Goal: Task Accomplishment & Management: Manage account settings

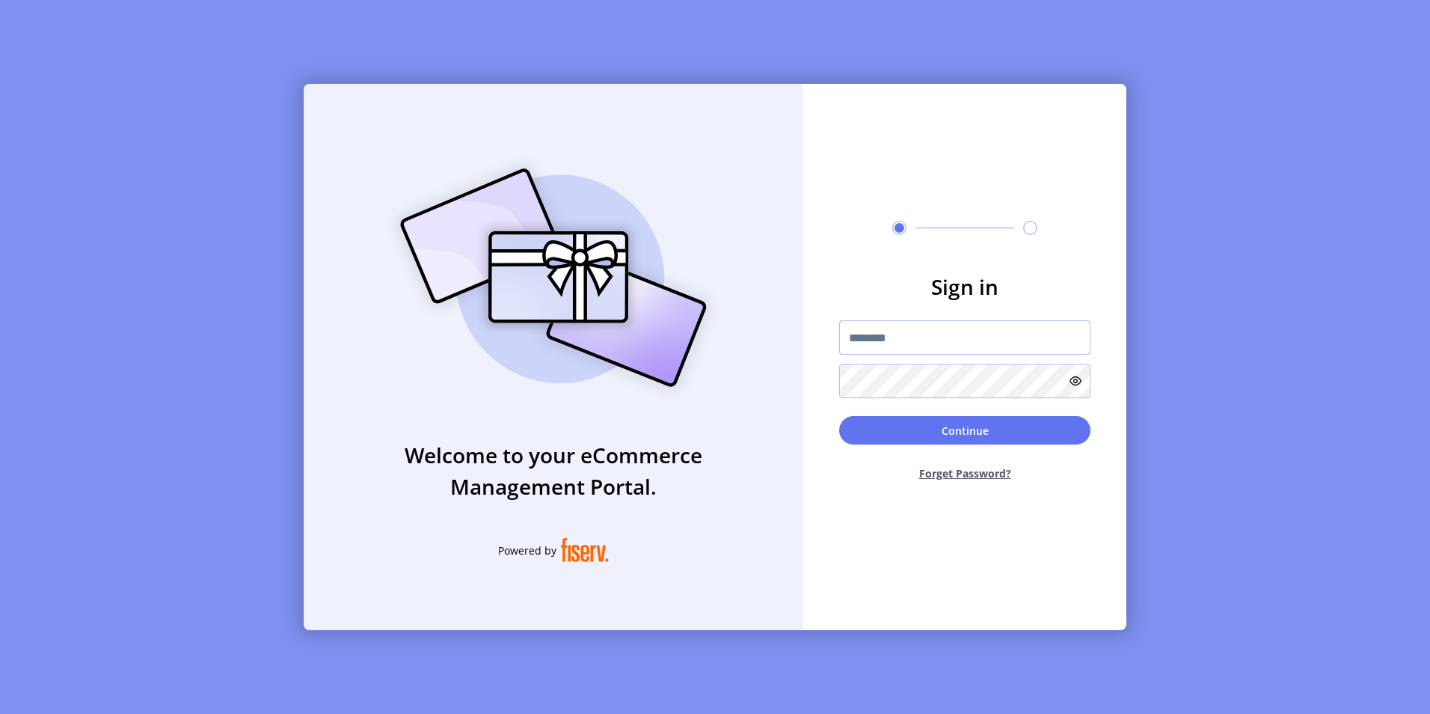
click at [889, 342] on input "text" at bounding box center [964, 337] width 251 height 34
paste input "**********"
type input "**********"
click at [957, 426] on button "Continue" at bounding box center [964, 430] width 251 height 28
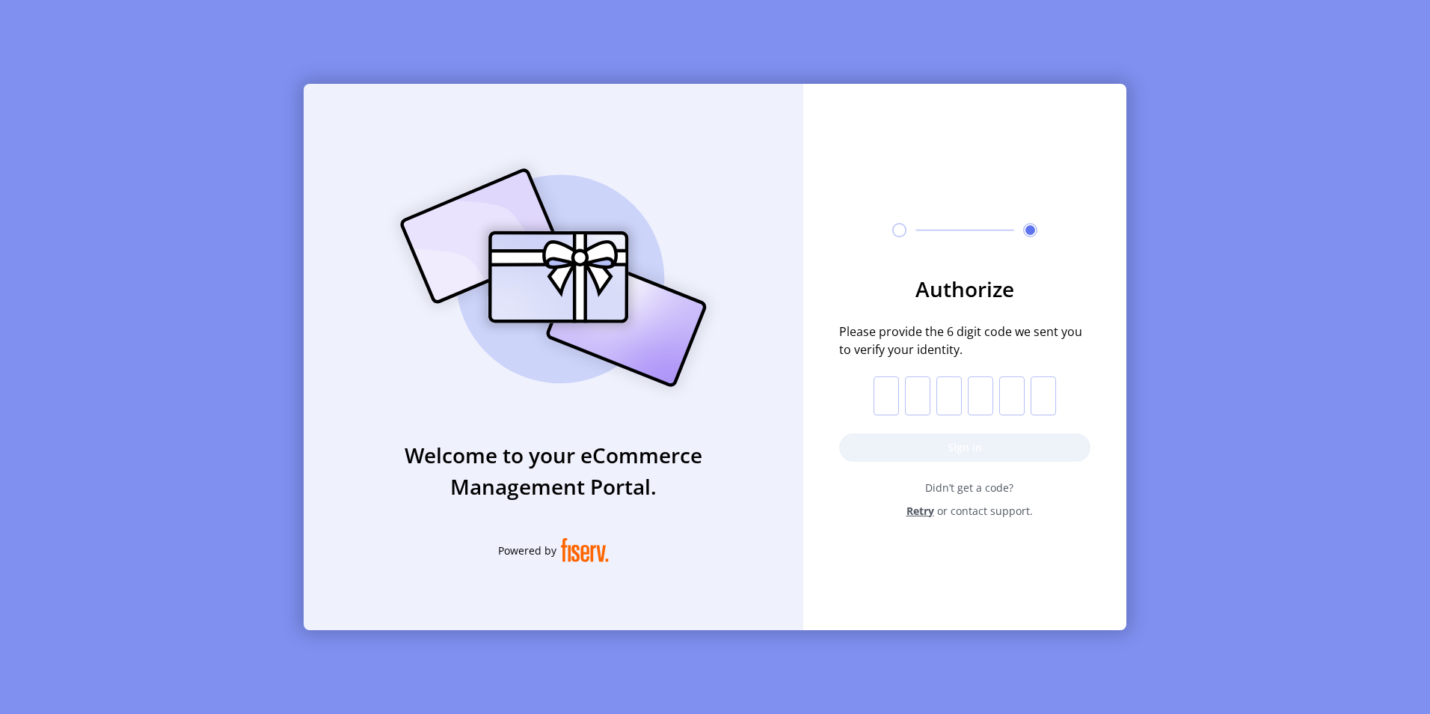
click at [886, 402] on input "text" at bounding box center [886, 395] width 25 height 39
paste input "*"
type input "*"
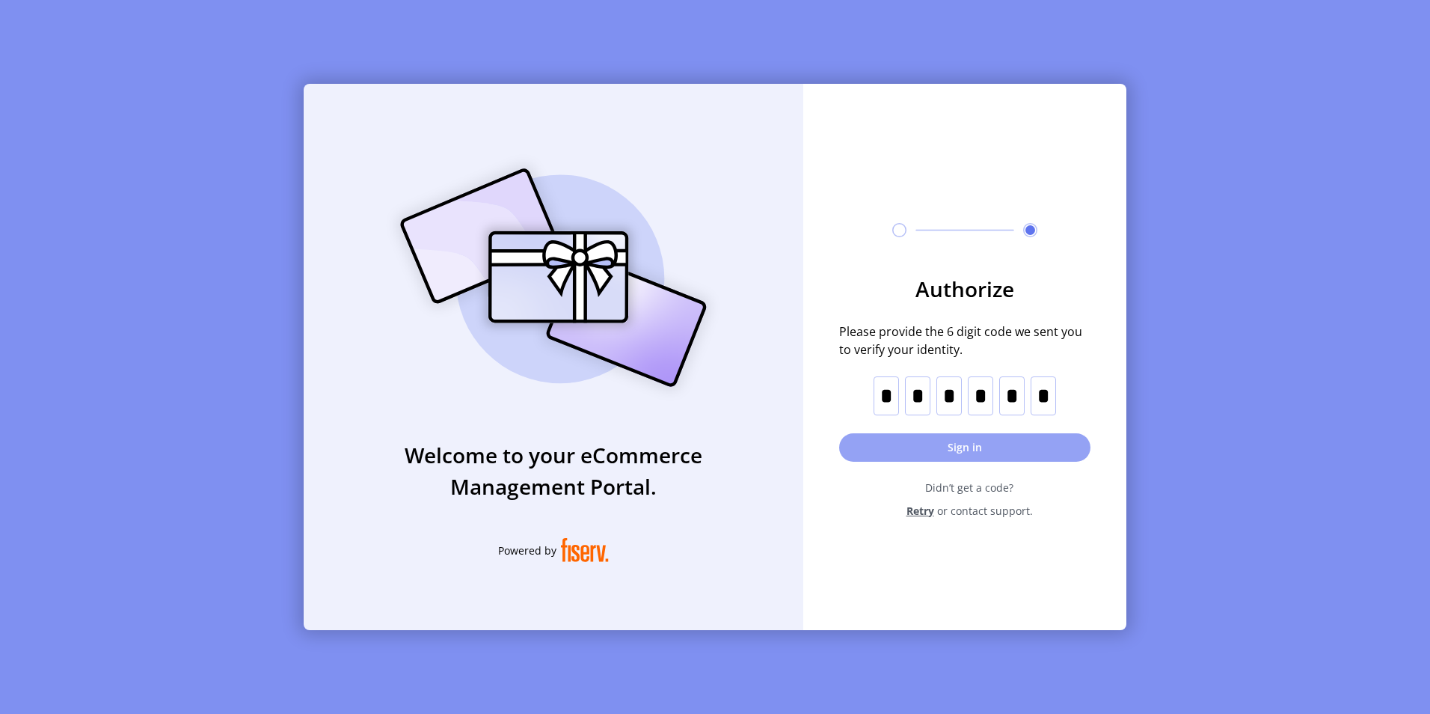
click at [964, 444] on button "Sign in" at bounding box center [964, 447] width 251 height 28
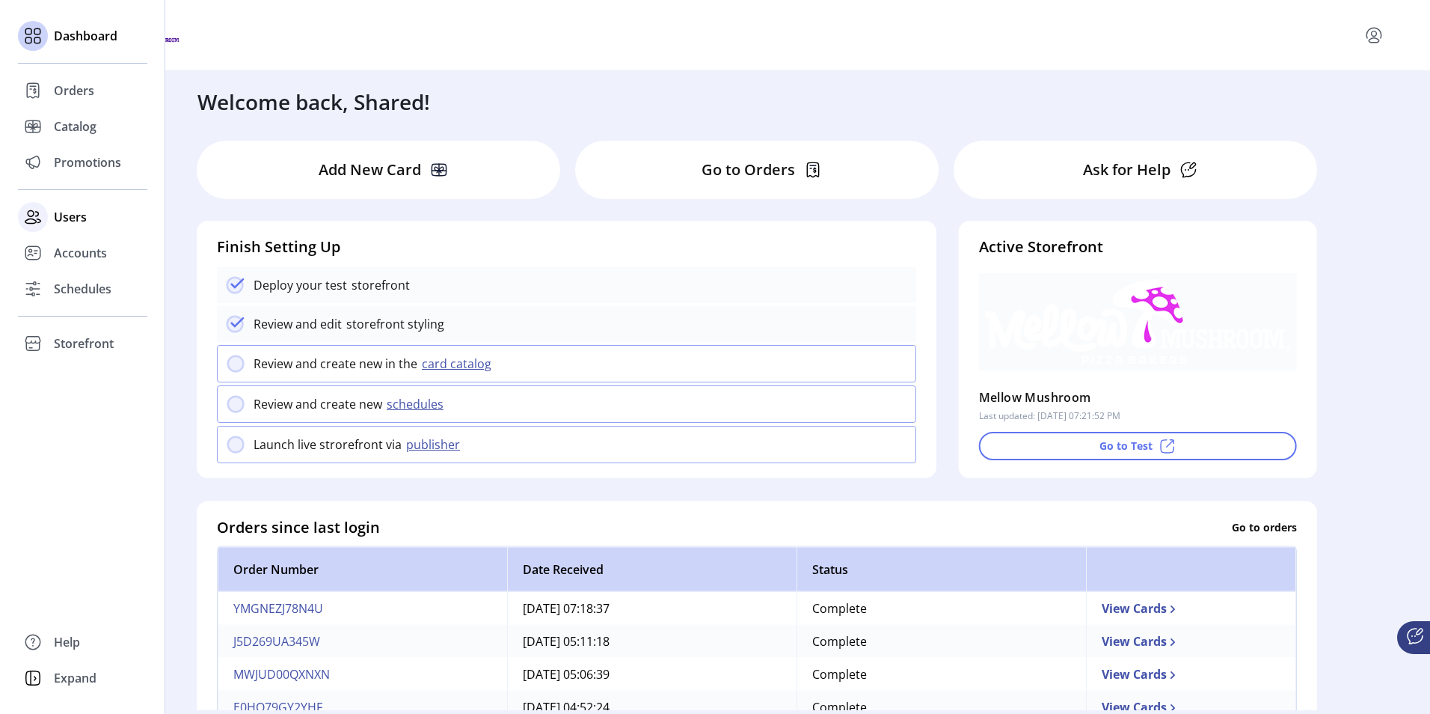
click at [71, 214] on span "Users" at bounding box center [70, 217] width 33 height 18
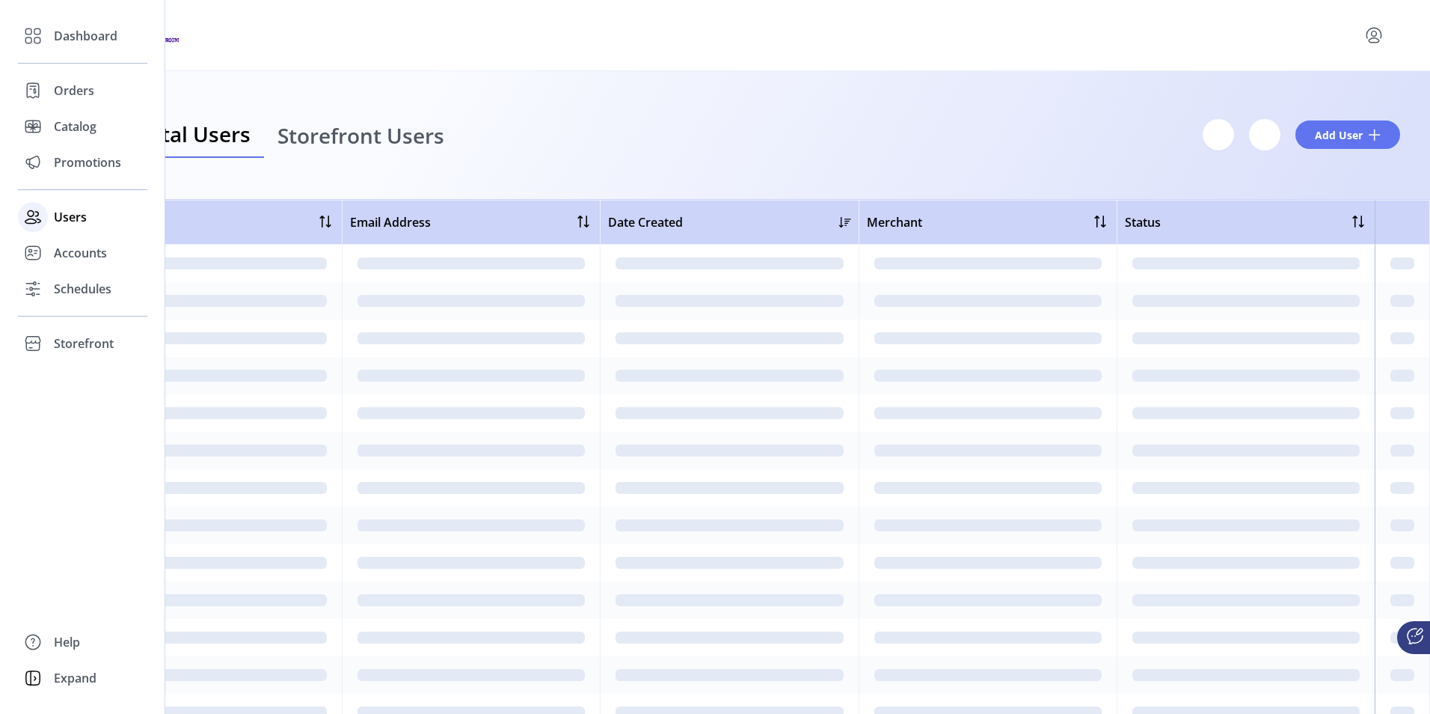
click at [71, 214] on span "Users" at bounding box center [70, 217] width 33 height 18
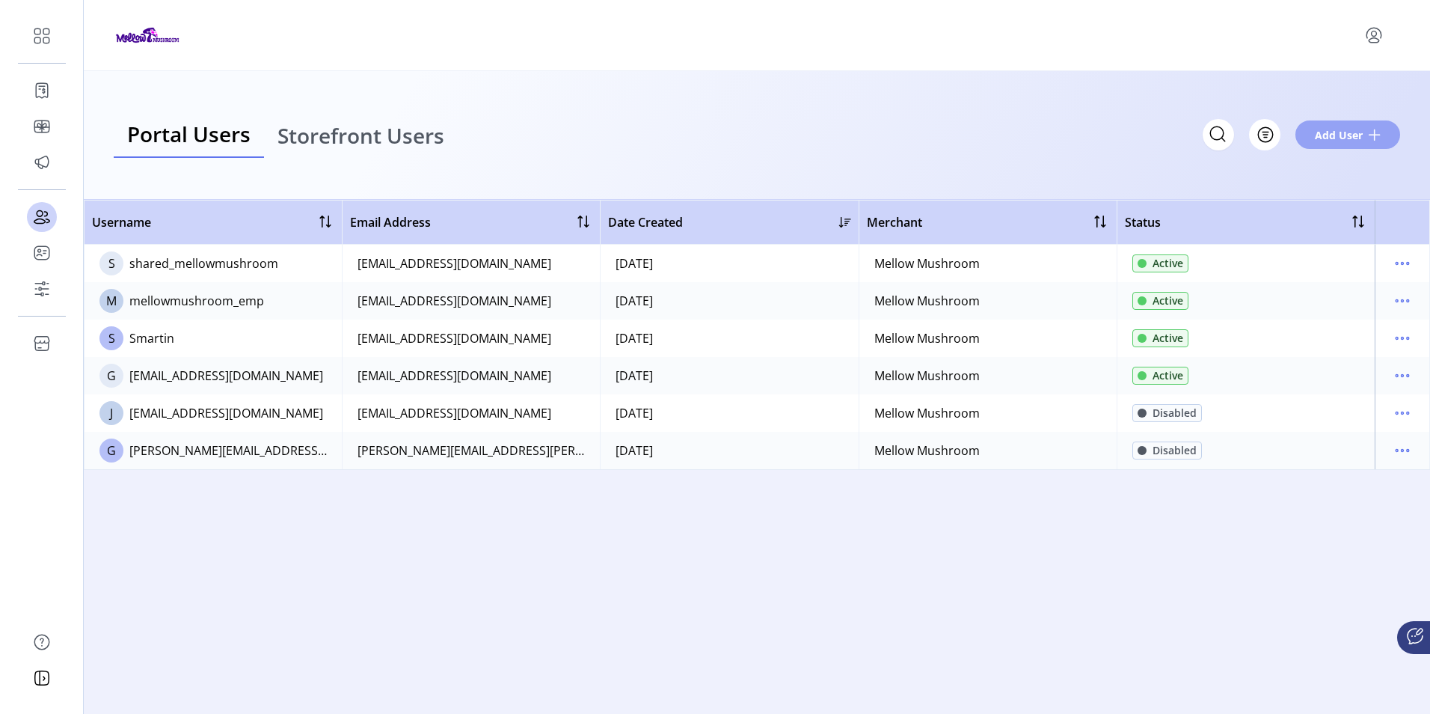
click at [1384, 134] on button "Add User" at bounding box center [1348, 134] width 105 height 28
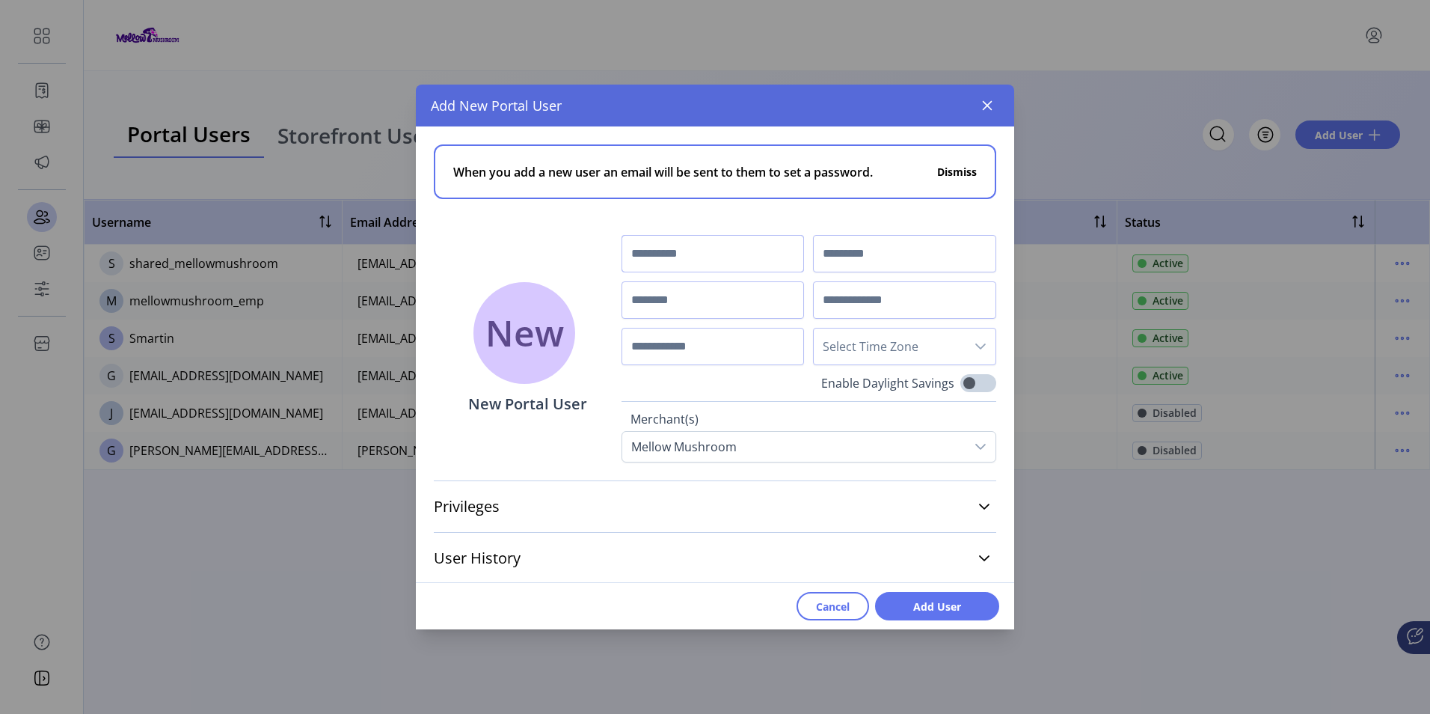
click at [684, 257] on input "text" at bounding box center [713, 253] width 183 height 37
paste input "**********"
drag, startPoint x: 642, startPoint y: 255, endPoint x: 676, endPoint y: 253, distance: 34.5
click at [676, 253] on input "**********" at bounding box center [713, 253] width 183 height 37
drag, startPoint x: 638, startPoint y: 257, endPoint x: 891, endPoint y: 253, distance: 252.9
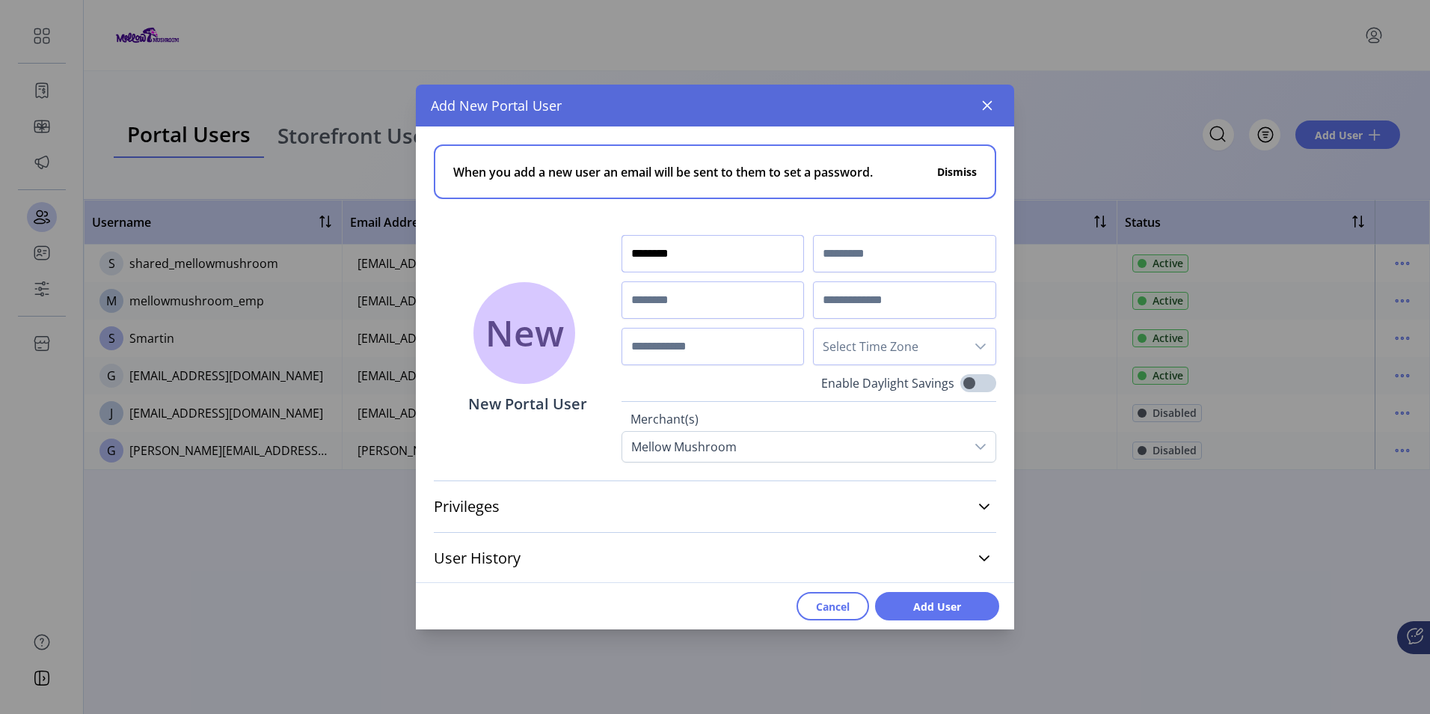
click at [889, 252] on div "******** Select Time Zone" at bounding box center [809, 300] width 375 height 130
type input "*****"
click at [873, 250] on input "text" at bounding box center [904, 253] width 183 height 37
paste input "*******"
type input "*******"
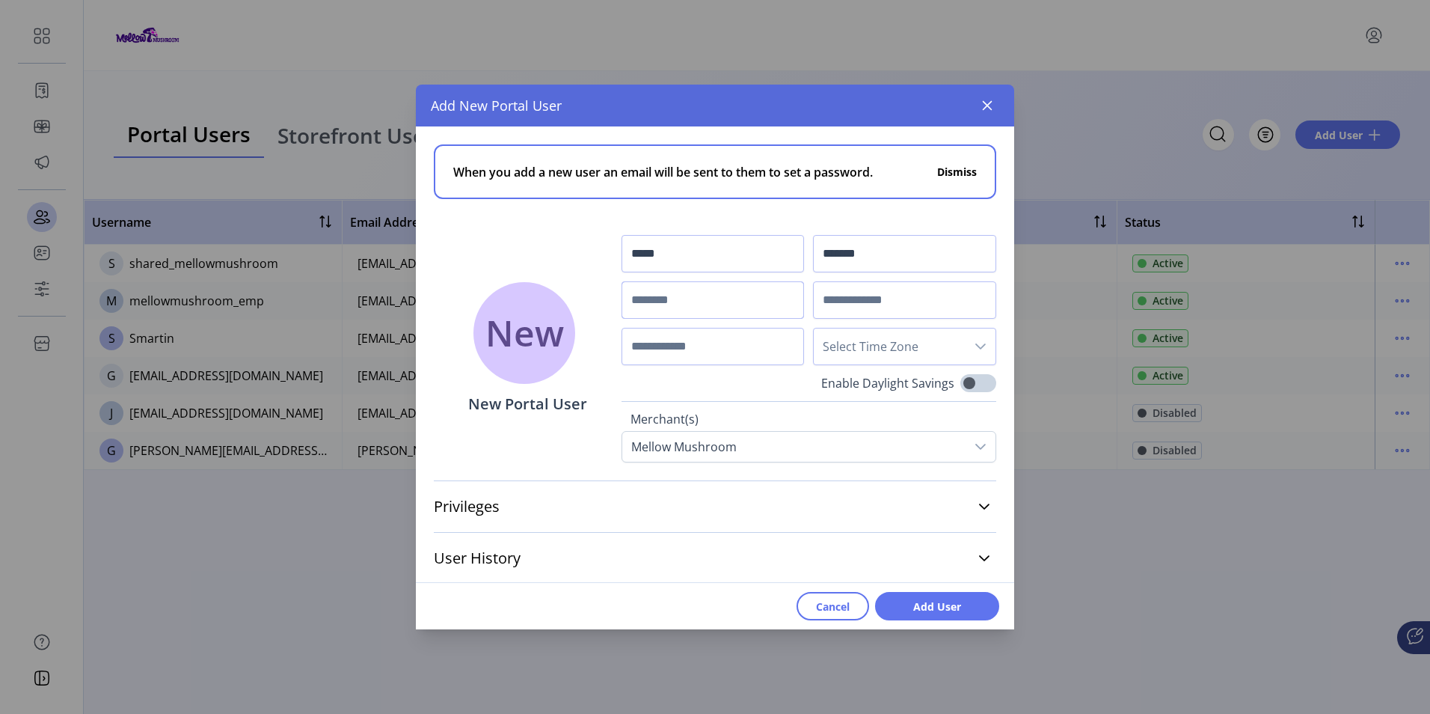
click at [643, 305] on input "text" at bounding box center [713, 299] width 183 height 37
paste input "*******"
type input "********"
click at [866, 301] on input "text" at bounding box center [904, 299] width 183 height 37
drag, startPoint x: 673, startPoint y: 257, endPoint x: 631, endPoint y: 254, distance: 42.8
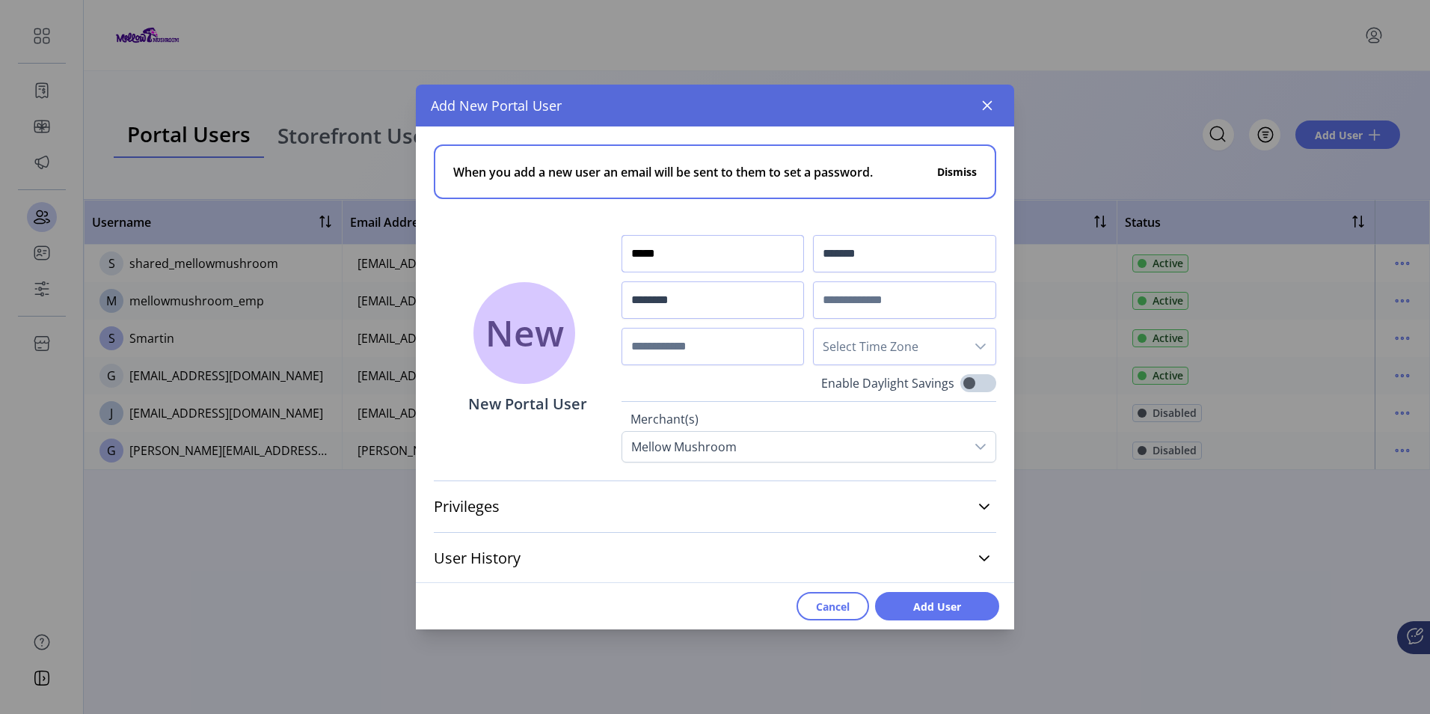
click at [631, 254] on input "*****" at bounding box center [713, 253] width 183 height 37
click at [845, 299] on input "text" at bounding box center [904, 299] width 183 height 37
paste input "*****"
drag, startPoint x: 859, startPoint y: 253, endPoint x: 792, endPoint y: 245, distance: 67.7
click at [792, 245] on div "***** ******* ******** ****** Select Time Zone" at bounding box center [809, 300] width 375 height 130
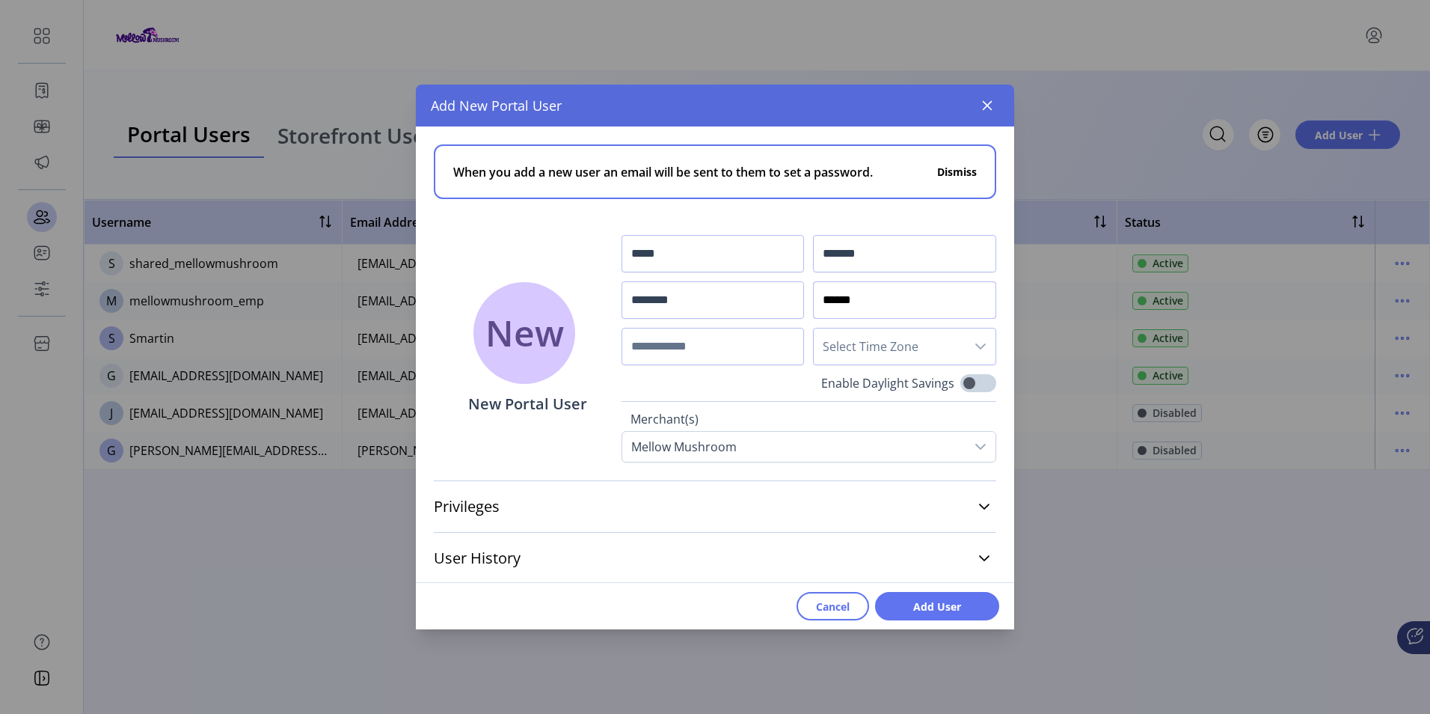
click at [911, 300] on input "******" at bounding box center [904, 299] width 183 height 37
type input "*"
paste input "*******"
click at [975, 345] on icon "dropdown trigger" at bounding box center [981, 346] width 12 height 12
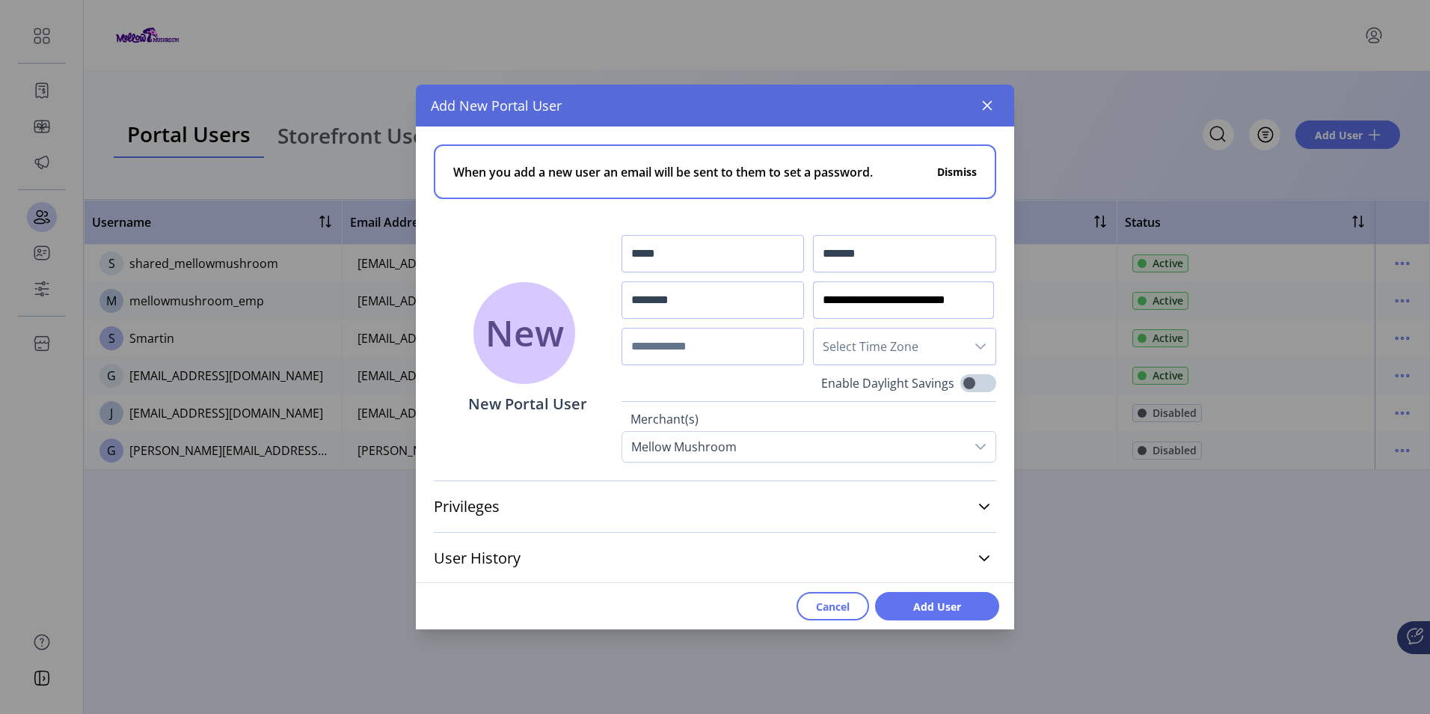
type input "**********"
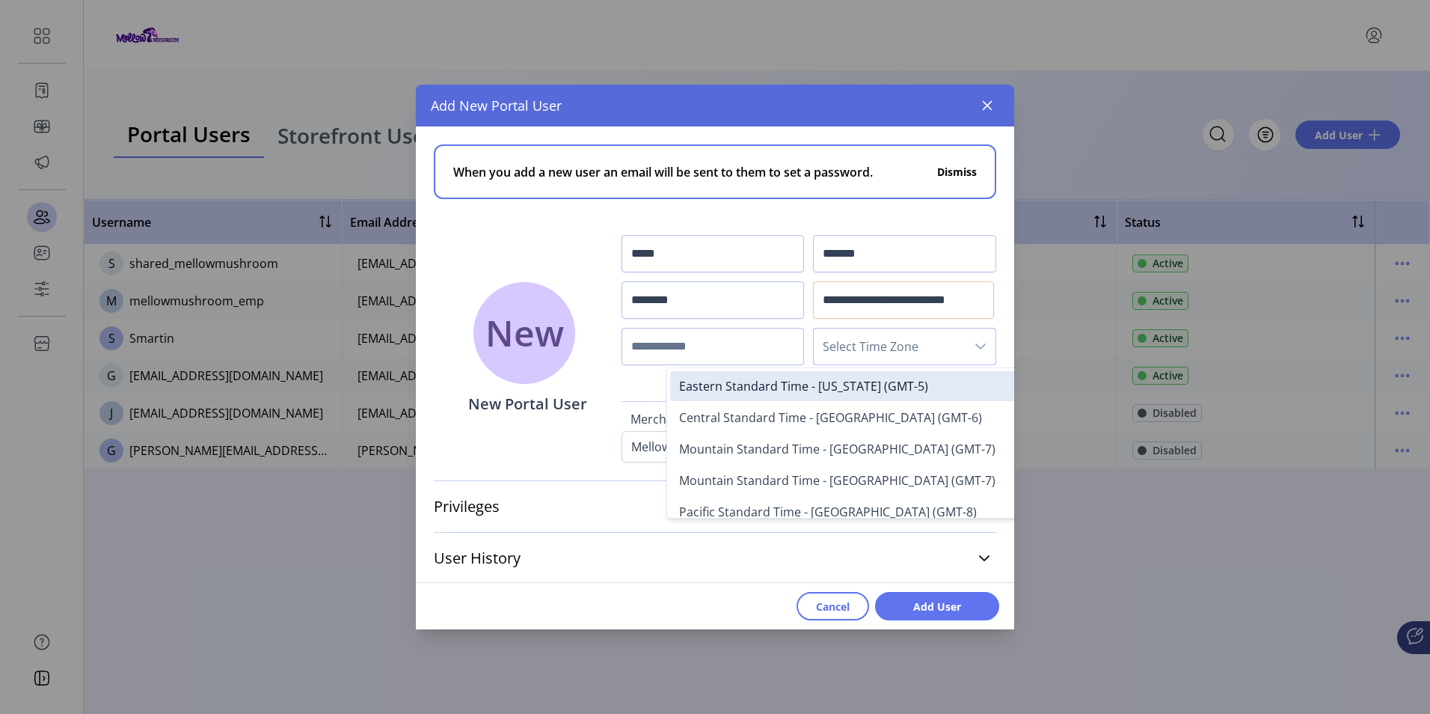
scroll to position [0, 0]
click at [891, 386] on span "Eastern Standard Time - [US_STATE] (GMT-5)" at bounding box center [803, 386] width 249 height 16
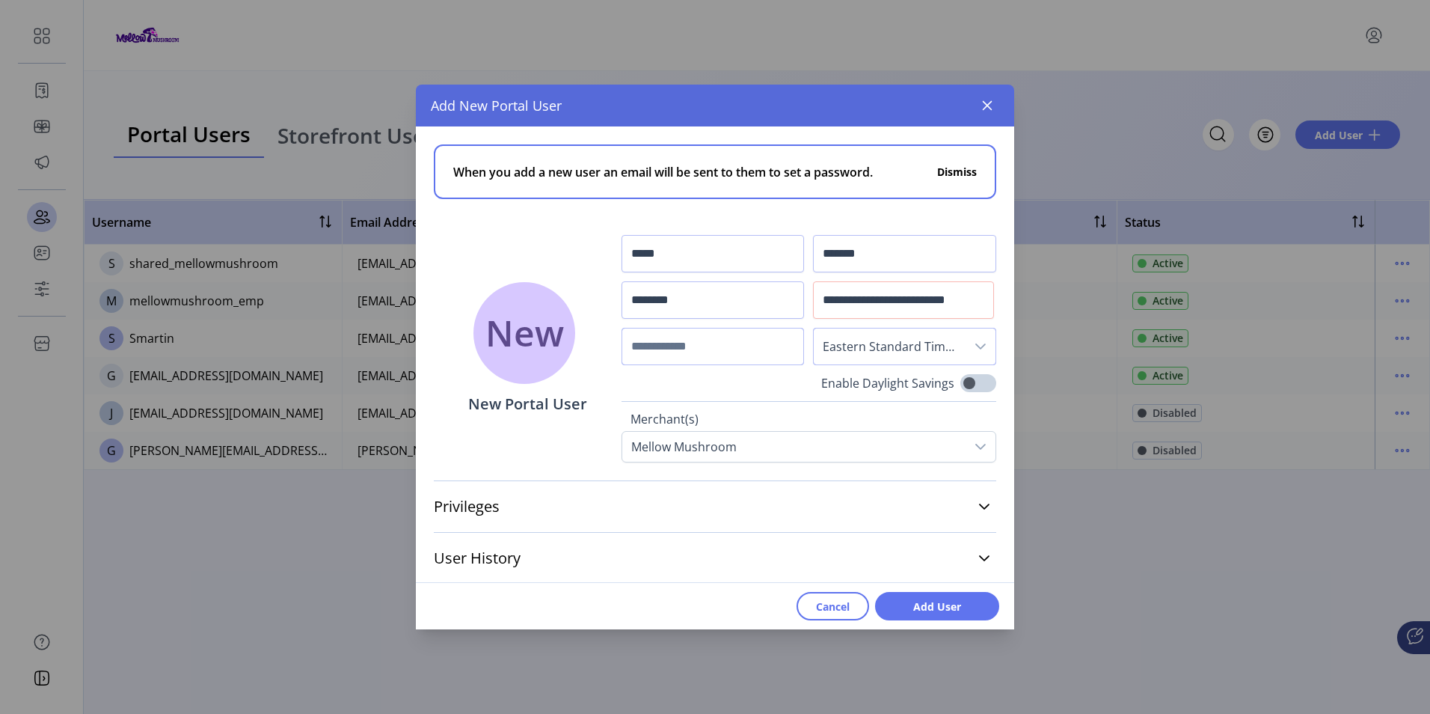
click at [721, 349] on input "text" at bounding box center [713, 346] width 183 height 37
click at [978, 500] on icon at bounding box center [984, 506] width 12 height 12
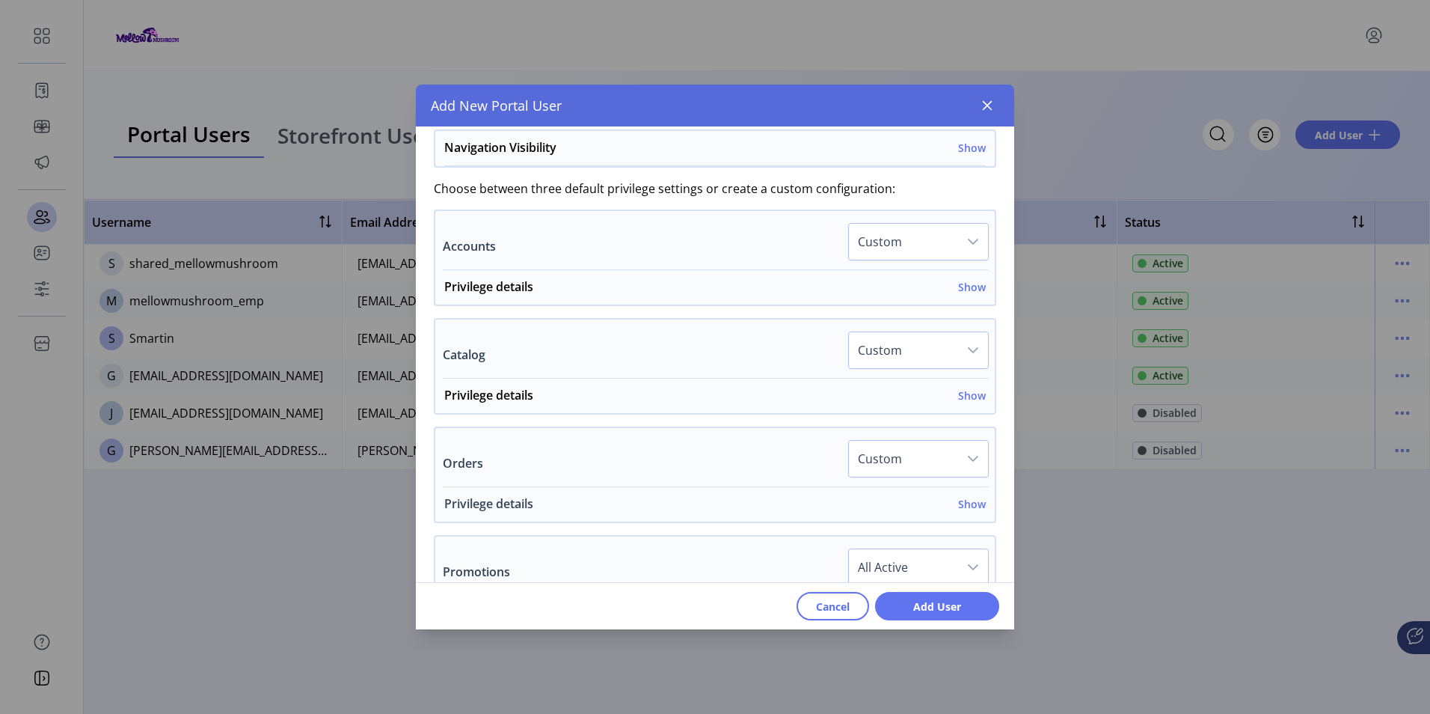
scroll to position [449, 0]
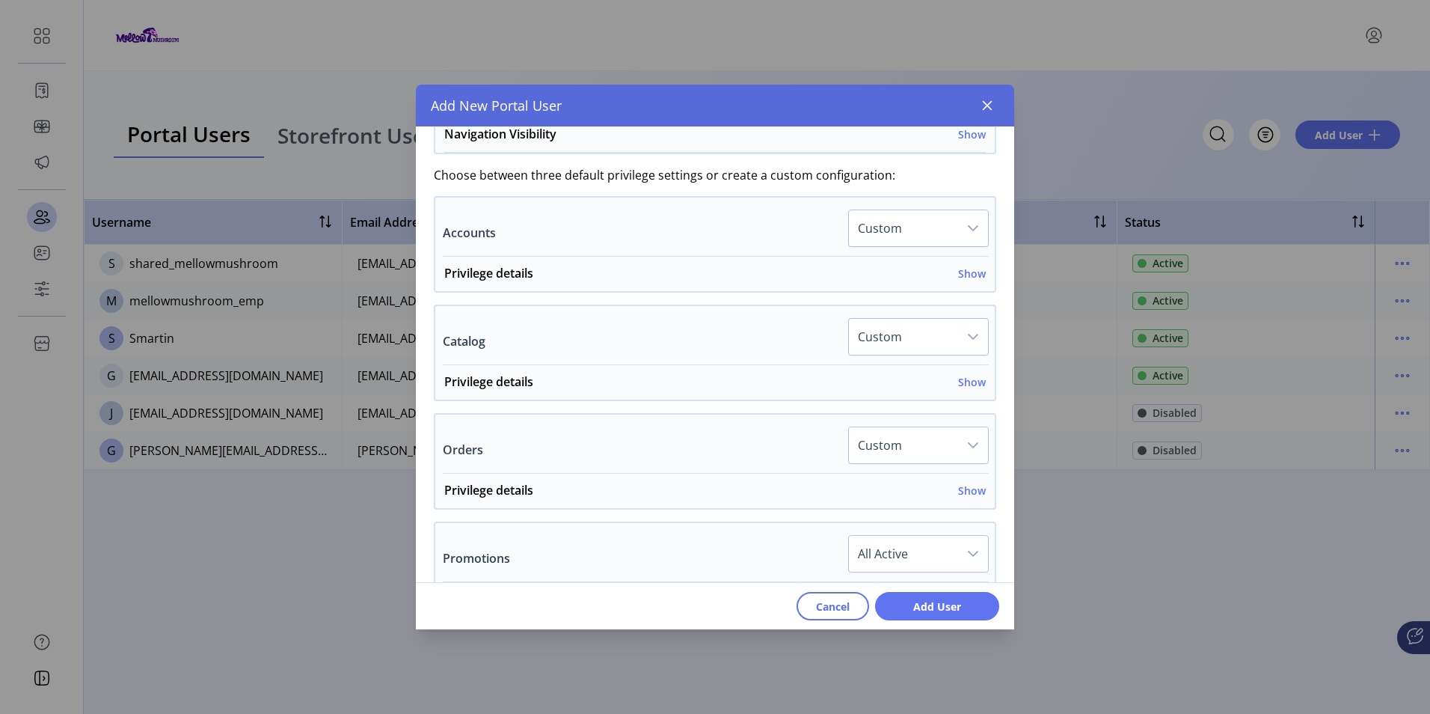
click at [967, 224] on icon "dropdown trigger" at bounding box center [973, 228] width 12 height 12
click at [897, 261] on span "All Active" at bounding box center [887, 268] width 50 height 16
click at [960, 348] on div "dropdown trigger" at bounding box center [973, 337] width 30 height 36
click at [927, 376] on li "All Active" at bounding box center [919, 376] width 133 height 30
click at [968, 446] on icon "dropdown trigger" at bounding box center [973, 445] width 10 height 6
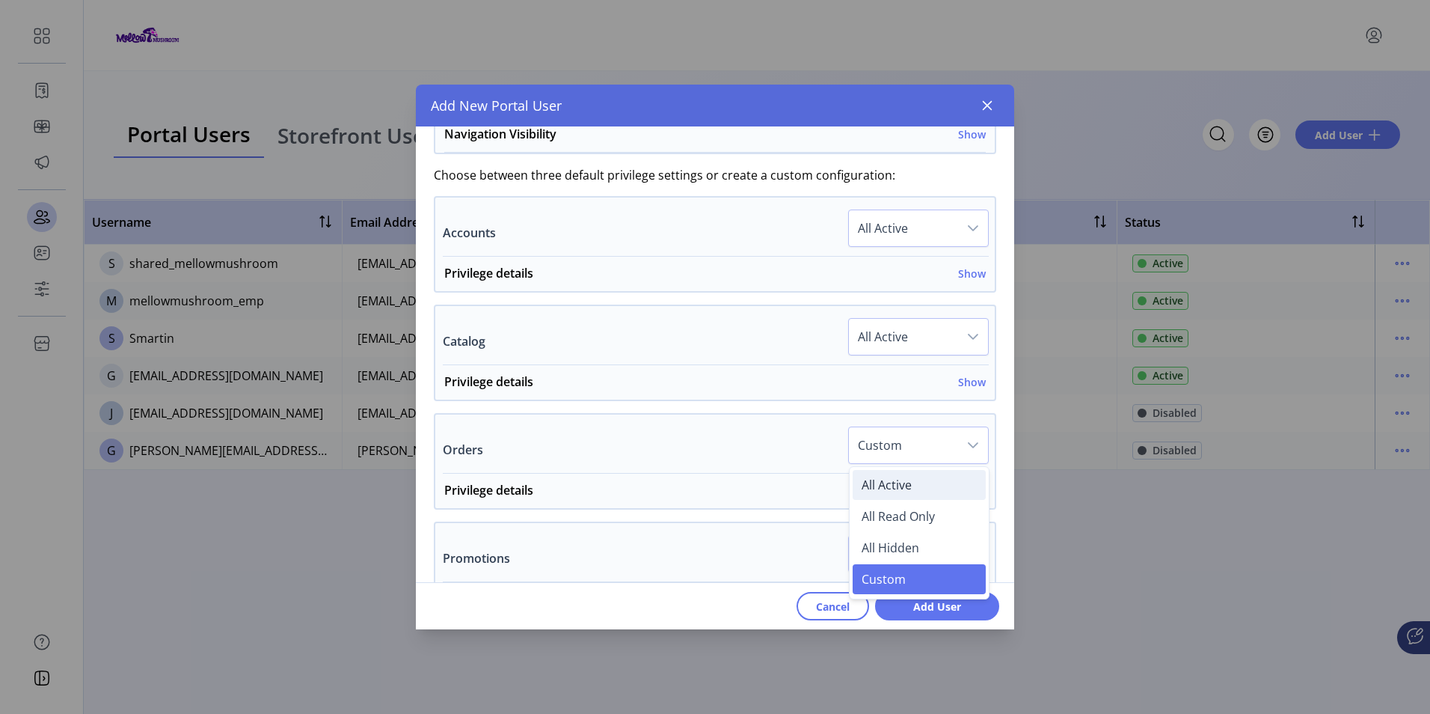
click at [933, 481] on li "All Active" at bounding box center [919, 485] width 133 height 30
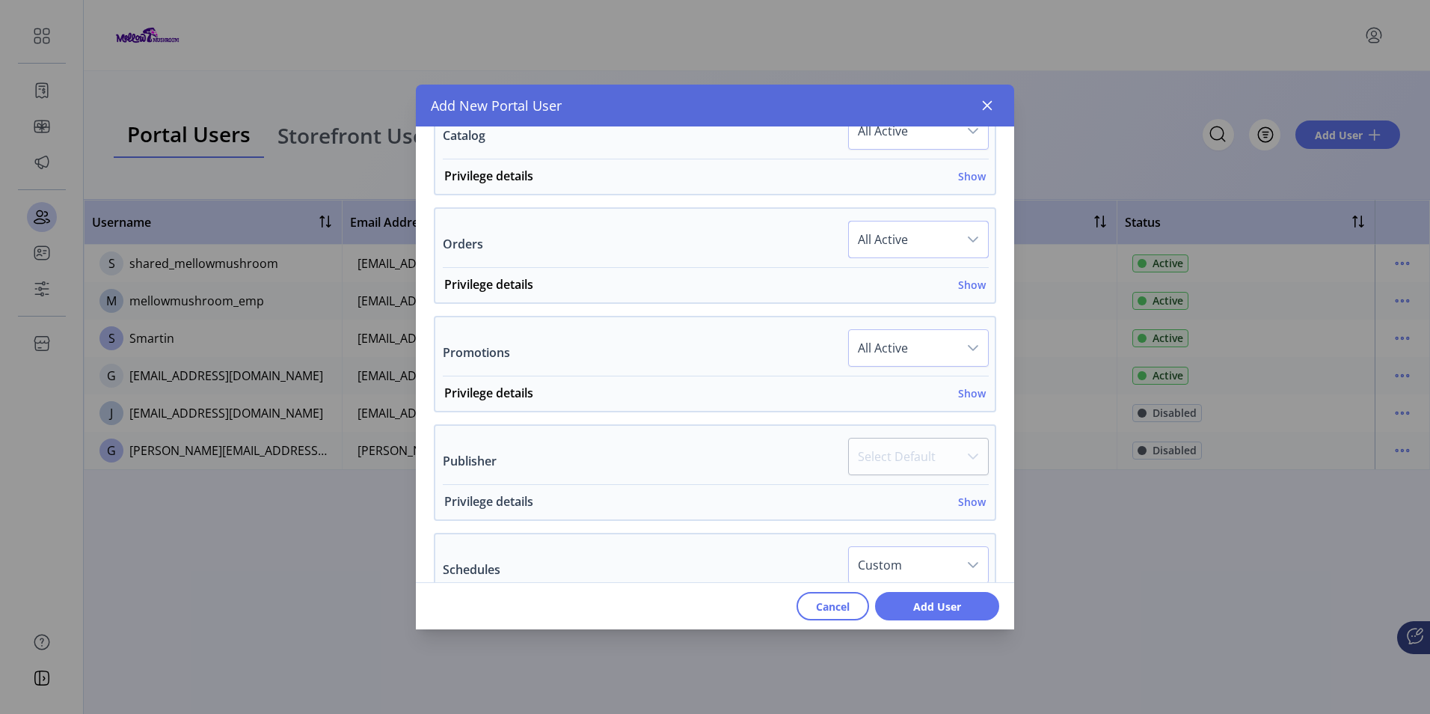
scroll to position [673, 0]
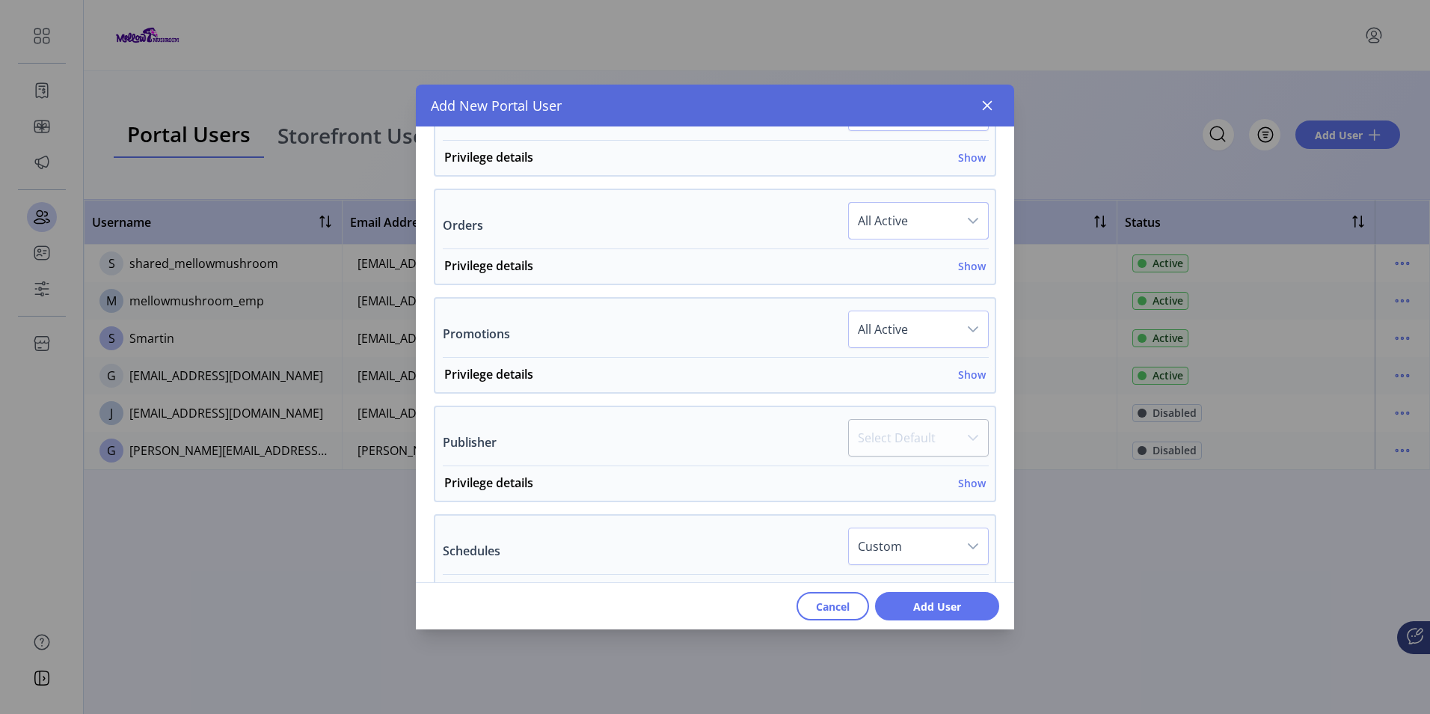
click at [968, 327] on icon "dropdown trigger" at bounding box center [973, 329] width 12 height 12
click at [922, 405] on span "All Read Only" at bounding box center [898, 400] width 73 height 16
click at [959, 438] on p-dropdown "Select Default" at bounding box center [918, 442] width 141 height 46
click at [967, 434] on p-dropdown "Select Default" at bounding box center [918, 442] width 141 height 46
click at [960, 475] on h6 "Show" at bounding box center [972, 483] width 28 height 16
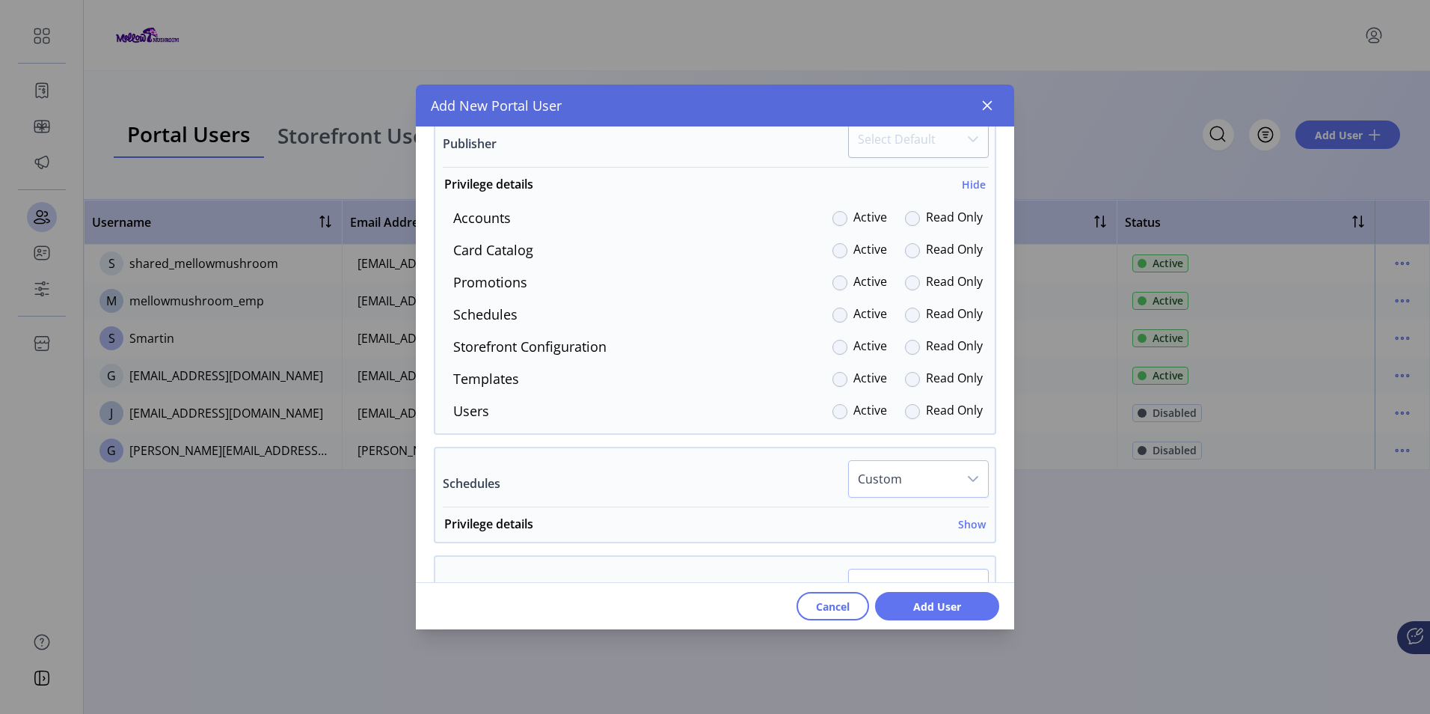
scroll to position [972, 0]
click at [905, 219] on div at bounding box center [912, 217] width 15 height 15
click at [905, 245] on div at bounding box center [912, 249] width 15 height 15
click at [905, 216] on div at bounding box center [912, 217] width 15 height 15
click at [913, 375] on div "Read Only" at bounding box center [944, 378] width 78 height 20
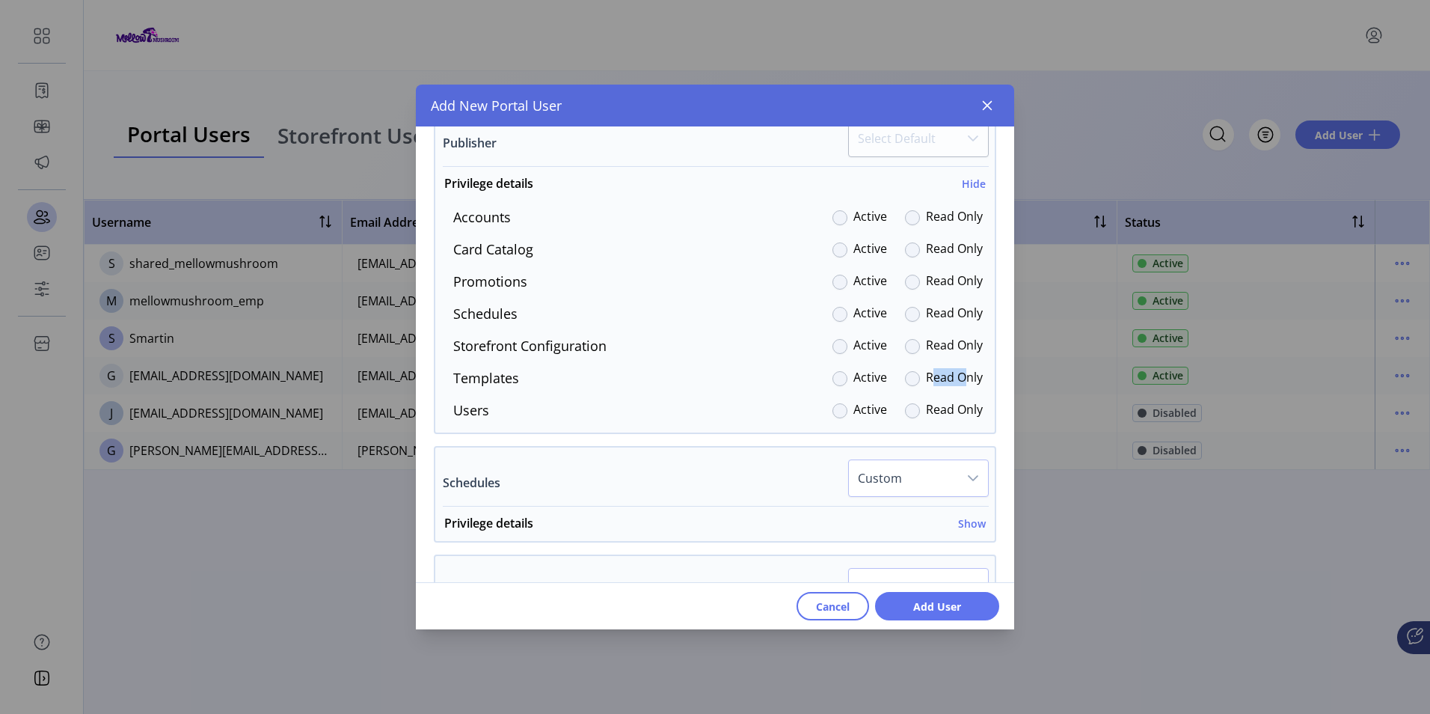
click at [913, 375] on div "Read Only" at bounding box center [944, 378] width 78 height 20
drag, startPoint x: 913, startPoint y: 375, endPoint x: 902, endPoint y: 372, distance: 11.6
click at [905, 372] on div at bounding box center [912, 378] width 15 height 15
click at [905, 373] on div at bounding box center [912, 378] width 15 height 15
drag, startPoint x: 904, startPoint y: 373, endPoint x: 909, endPoint y: 395, distance: 23.0
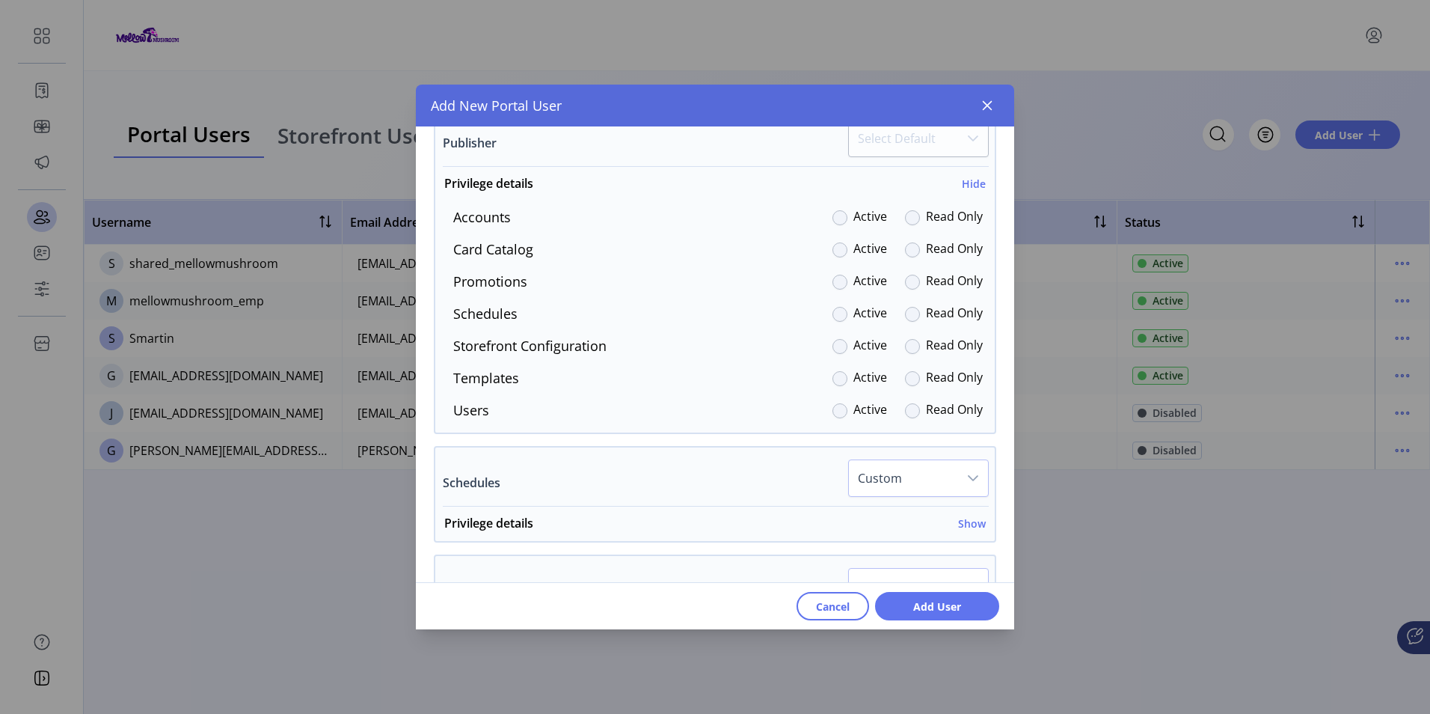
click at [909, 395] on div "Accounts Active Read Only Card Catalog Active Read Only Promotions Active Read …" at bounding box center [715, 313] width 560 height 213
click at [968, 477] on icon "dropdown trigger" at bounding box center [973, 478] width 10 height 6
click at [917, 512] on li "All Active" at bounding box center [919, 518] width 133 height 30
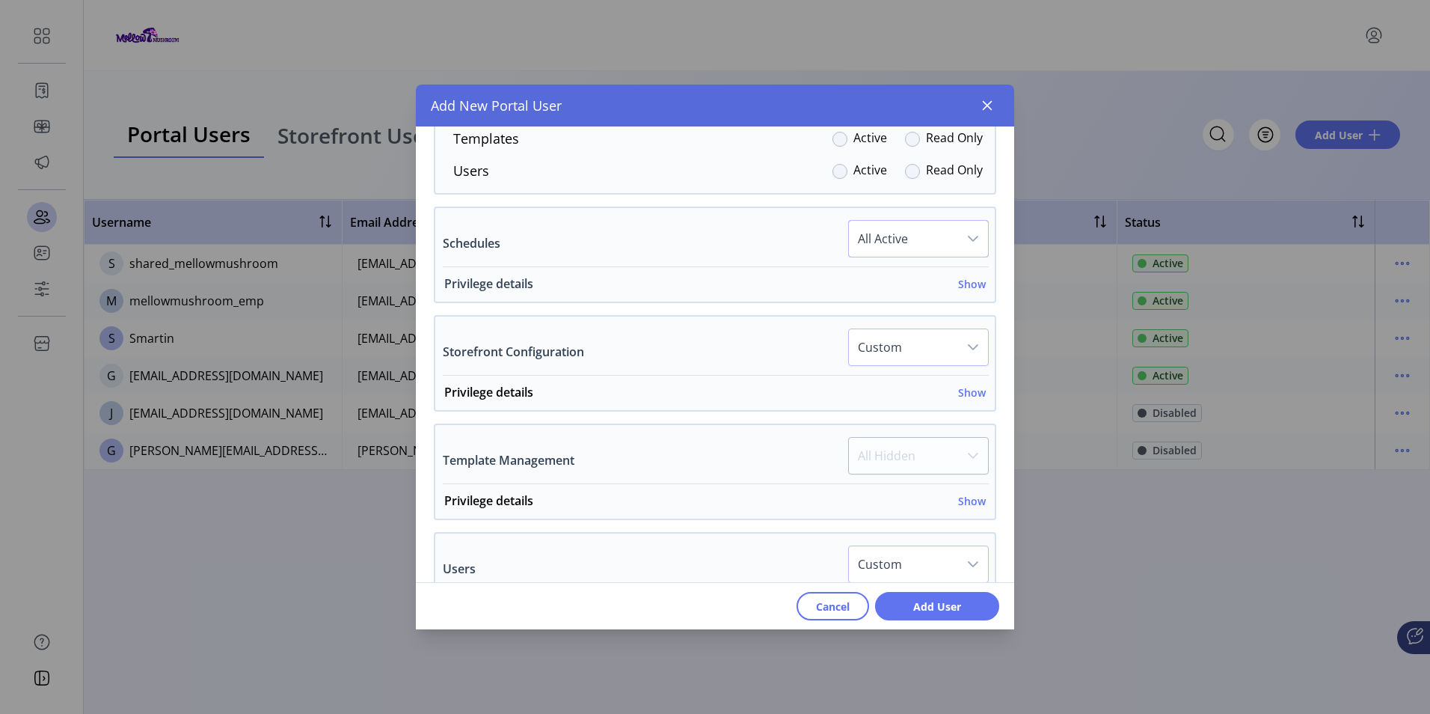
scroll to position [1272, 0]
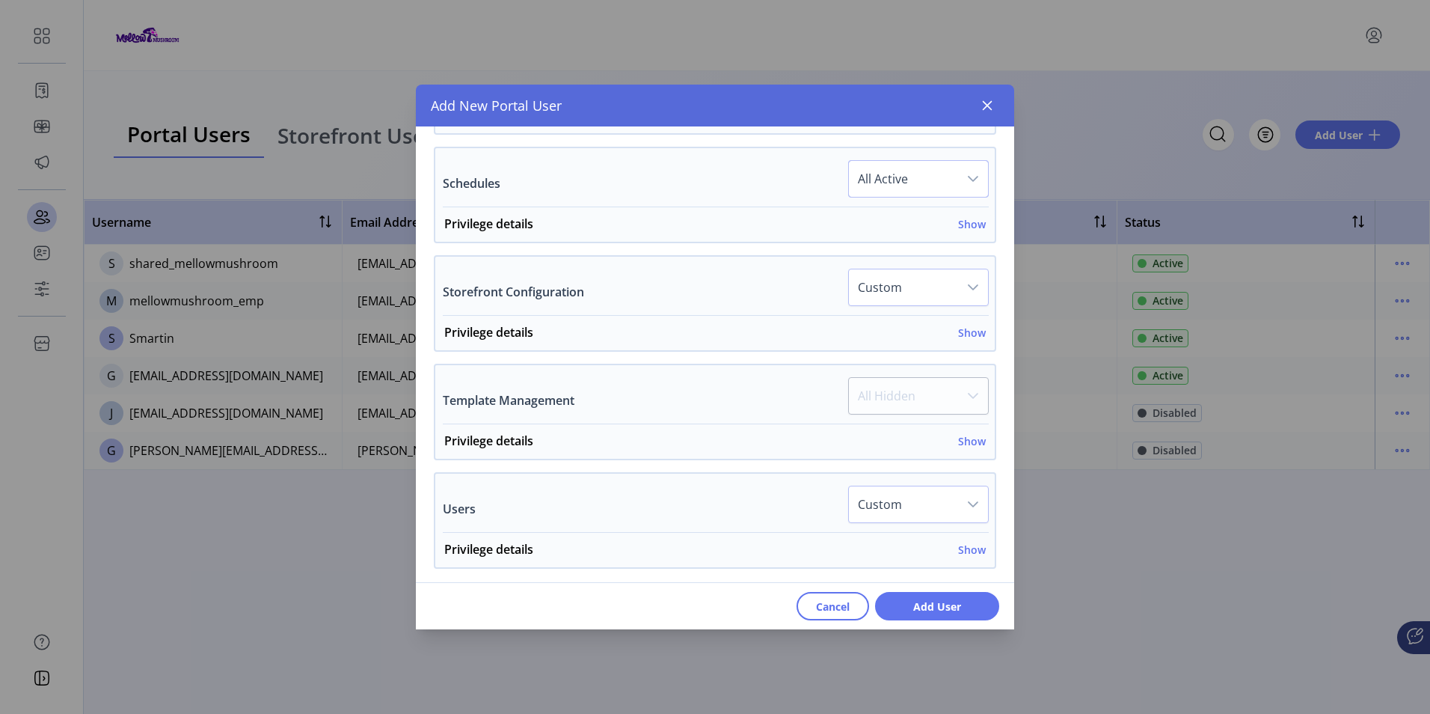
click at [959, 290] on div "dropdown trigger" at bounding box center [973, 287] width 30 height 36
click at [903, 333] on span "All Active" at bounding box center [887, 327] width 50 height 16
click at [963, 403] on p-dropdown "All Hidden" at bounding box center [918, 400] width 141 height 46
click at [966, 394] on p-dropdown "All Hidden" at bounding box center [918, 400] width 141 height 46
click at [966, 399] on p-dropdown "All Hidden" at bounding box center [918, 400] width 141 height 46
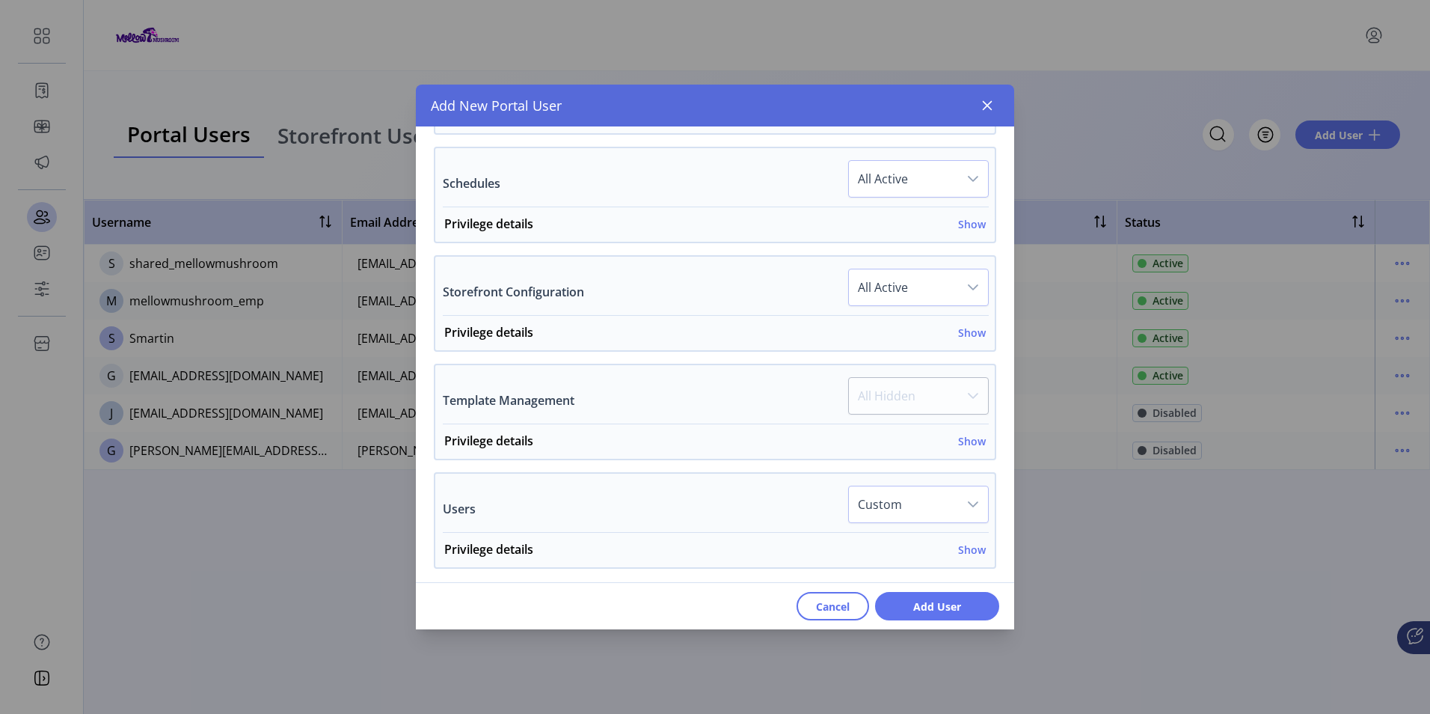
click at [974, 503] on div "dropdown trigger" at bounding box center [973, 504] width 30 height 36
click at [895, 539] on span "All Active" at bounding box center [887, 544] width 50 height 16
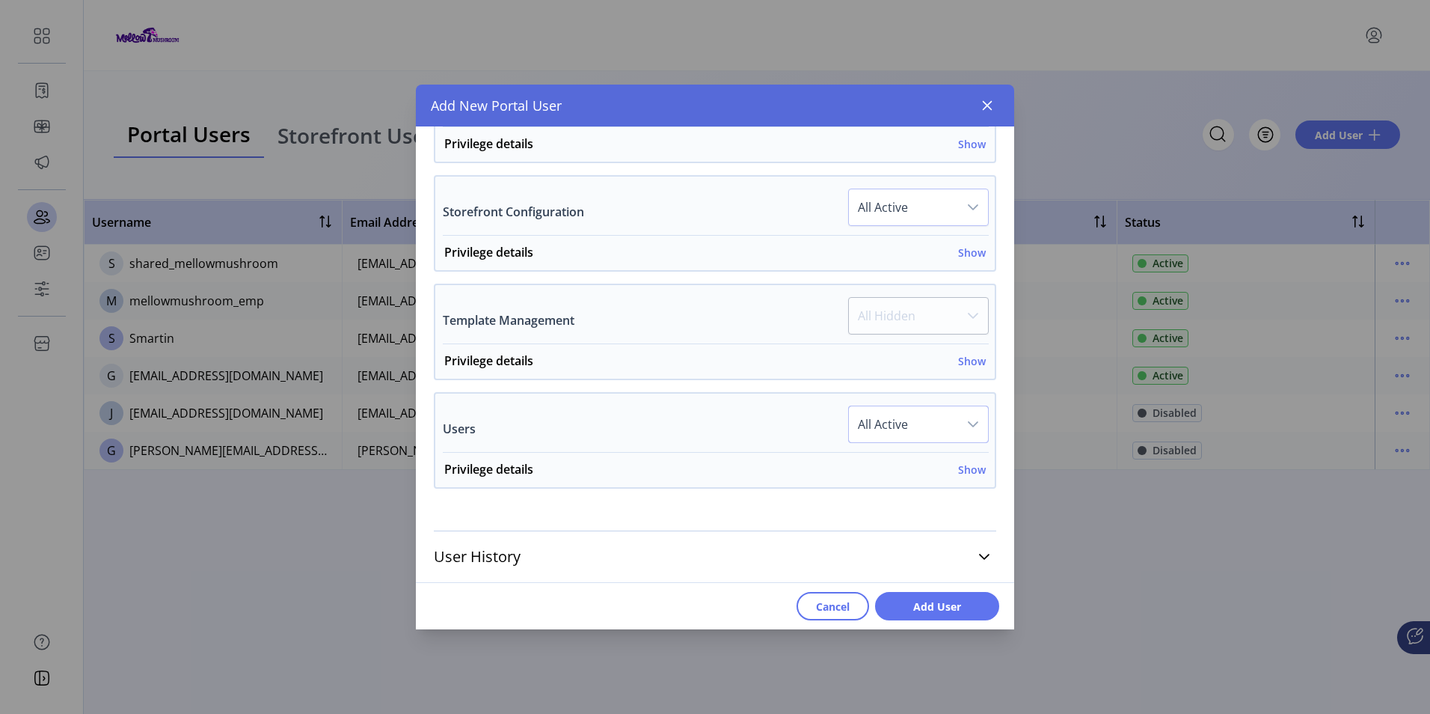
scroll to position [1352, 0]
click at [968, 556] on link "User History" at bounding box center [715, 555] width 563 height 33
click at [945, 603] on span "Add User" at bounding box center [937, 606] width 85 height 16
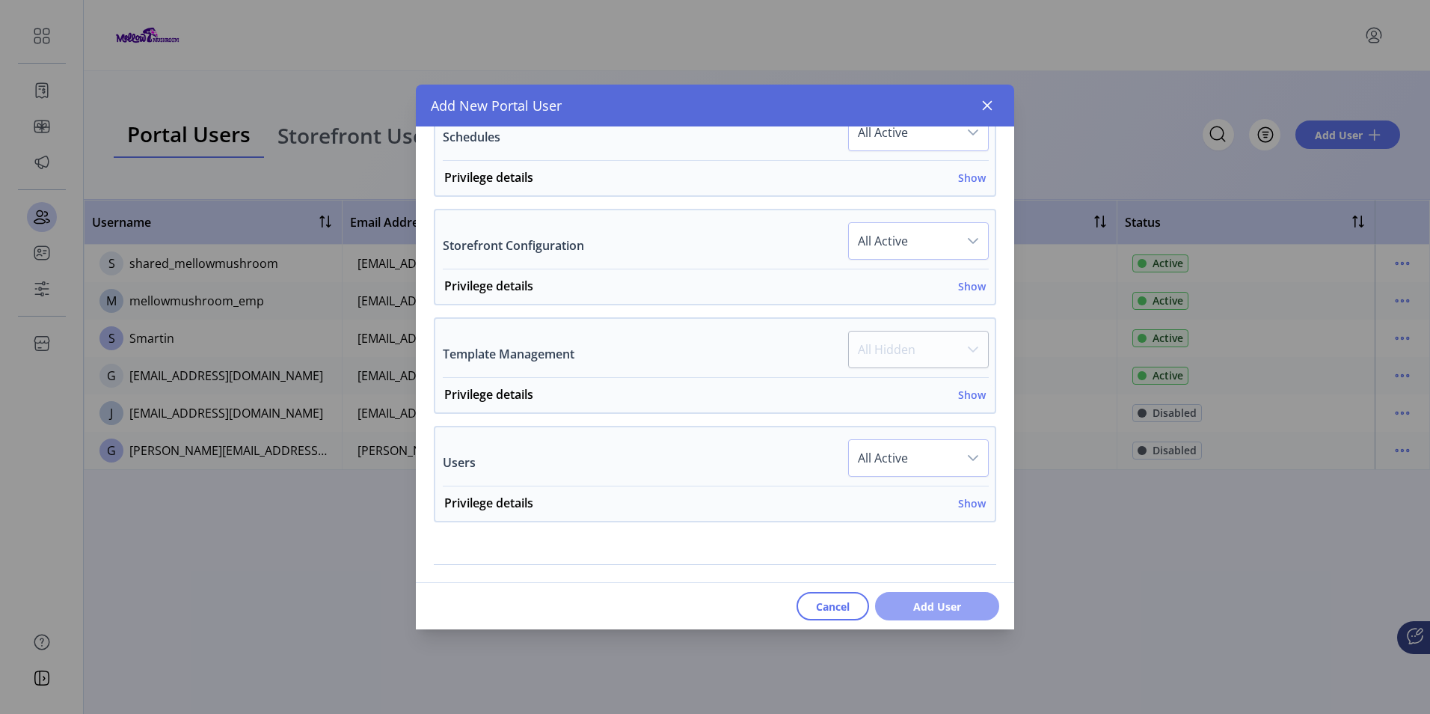
scroll to position [1387, 0]
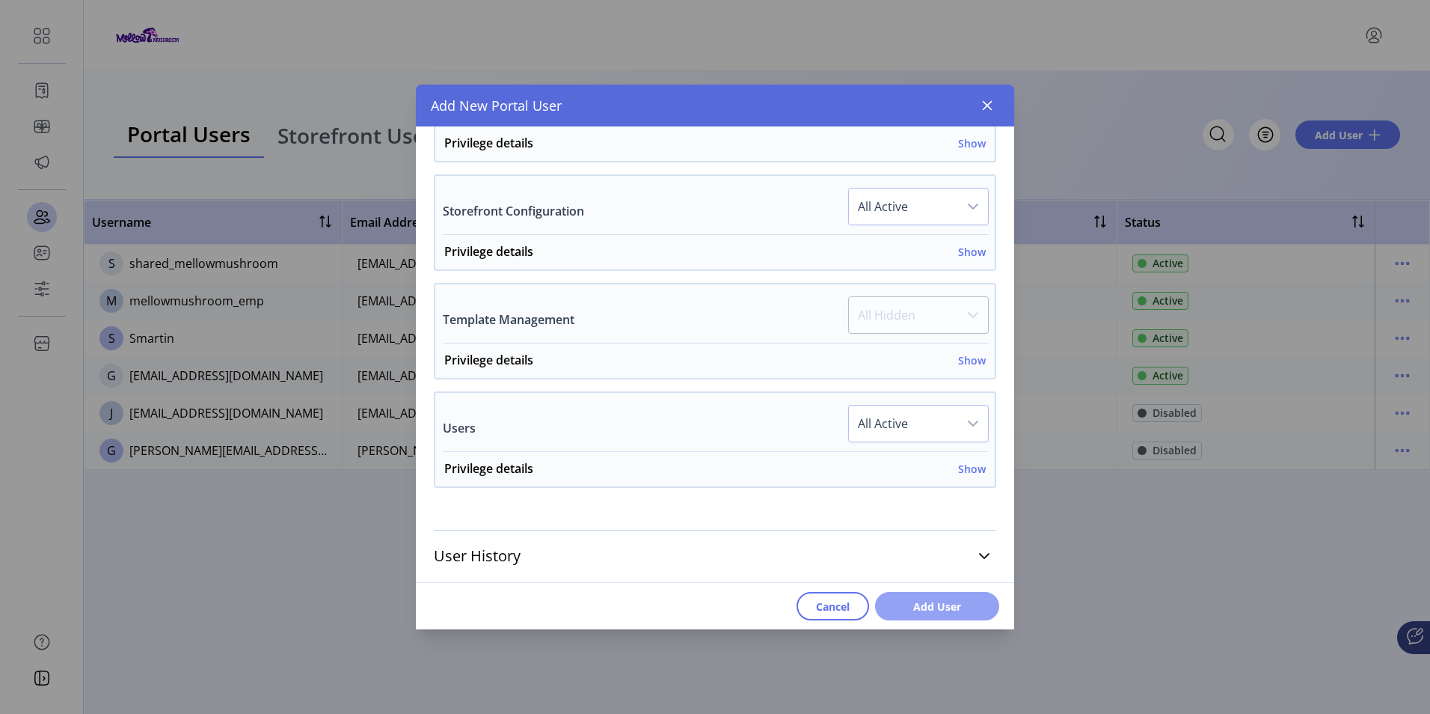
click at [929, 611] on span "Add User" at bounding box center [937, 606] width 85 height 16
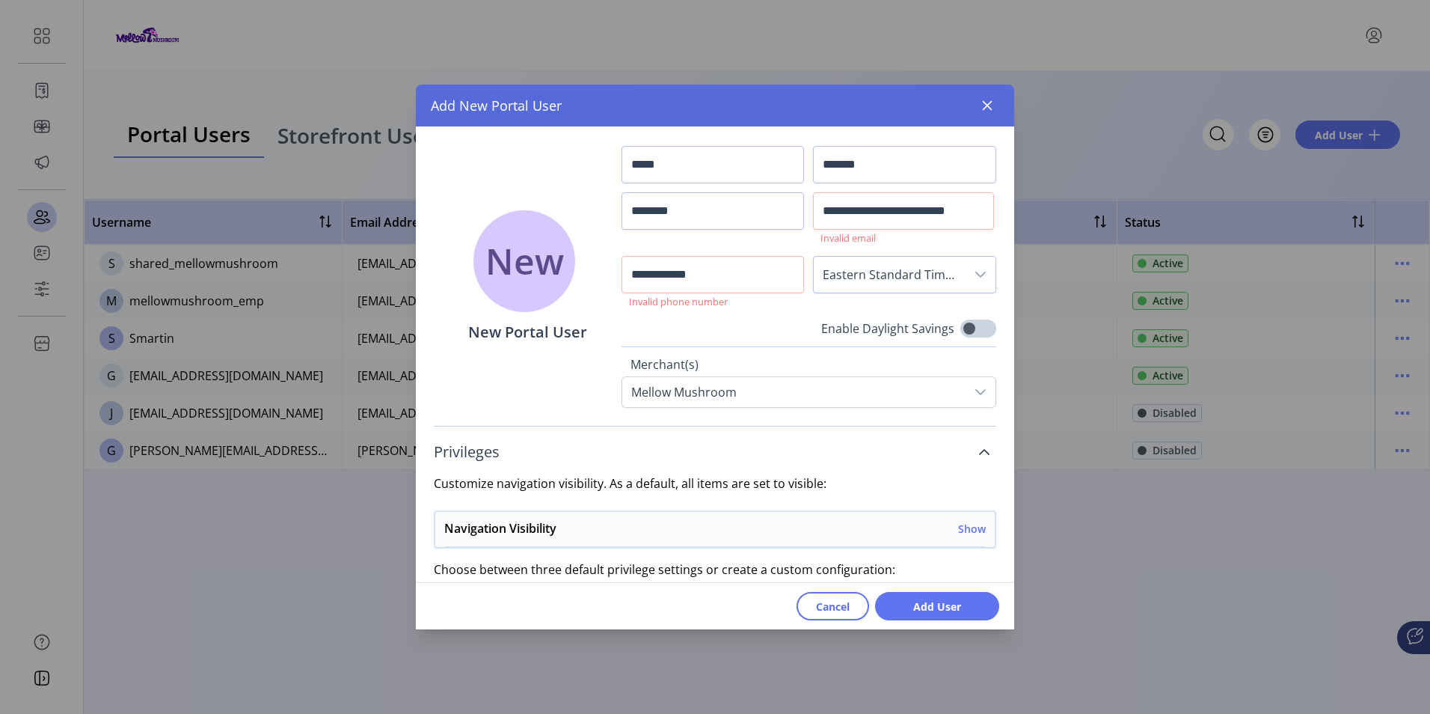
scroll to position [0, 0]
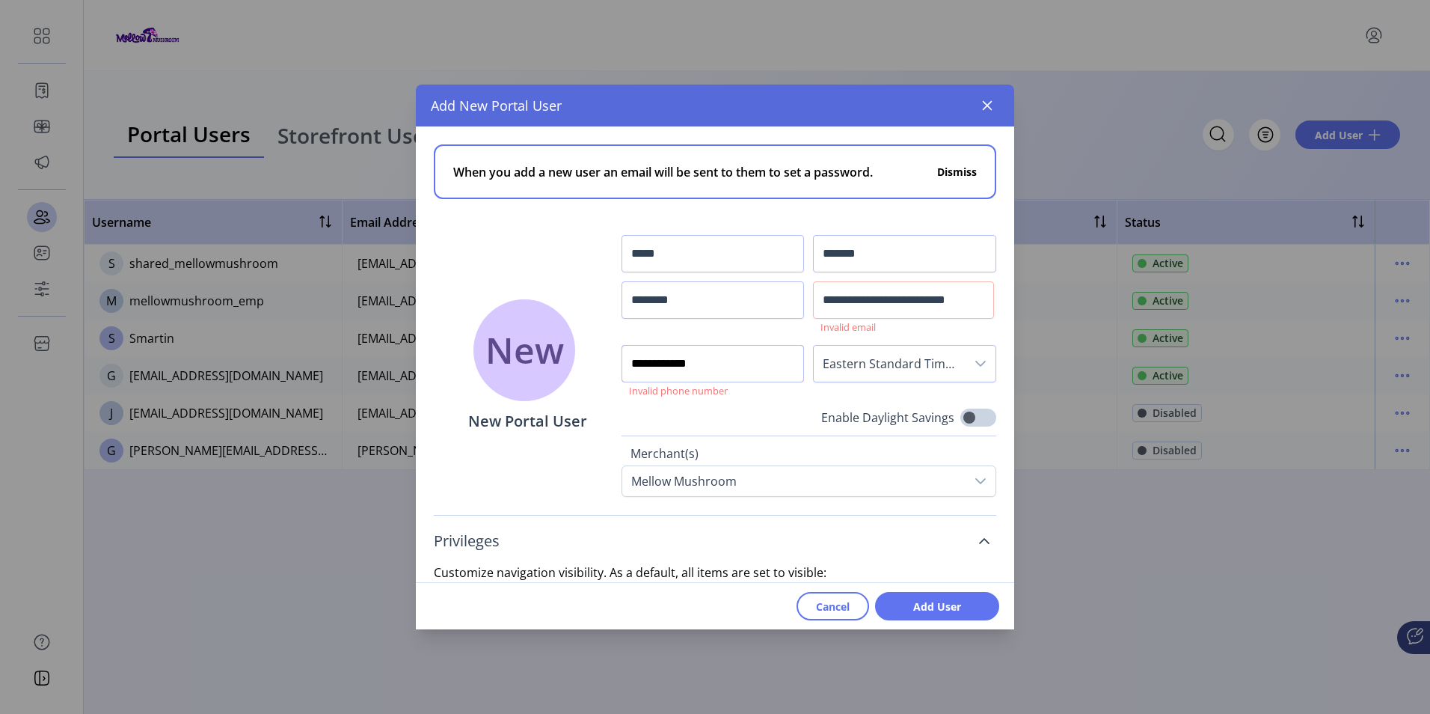
click at [675, 367] on input "**********" at bounding box center [713, 363] width 183 height 37
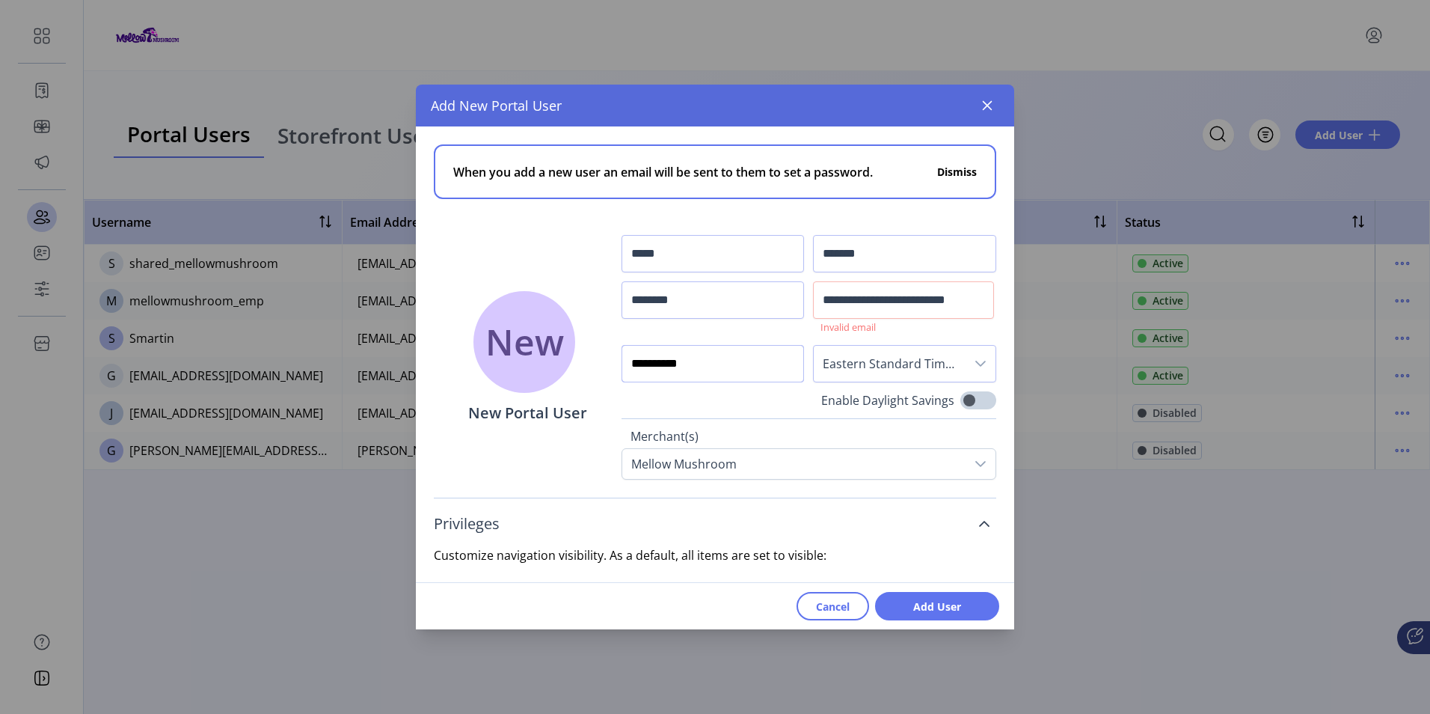
type input "**********"
click at [983, 300] on input "**********" at bounding box center [903, 299] width 180 height 37
click at [978, 301] on input "**********" at bounding box center [903, 299] width 180 height 37
click at [913, 602] on span "Add User" at bounding box center [937, 606] width 85 height 16
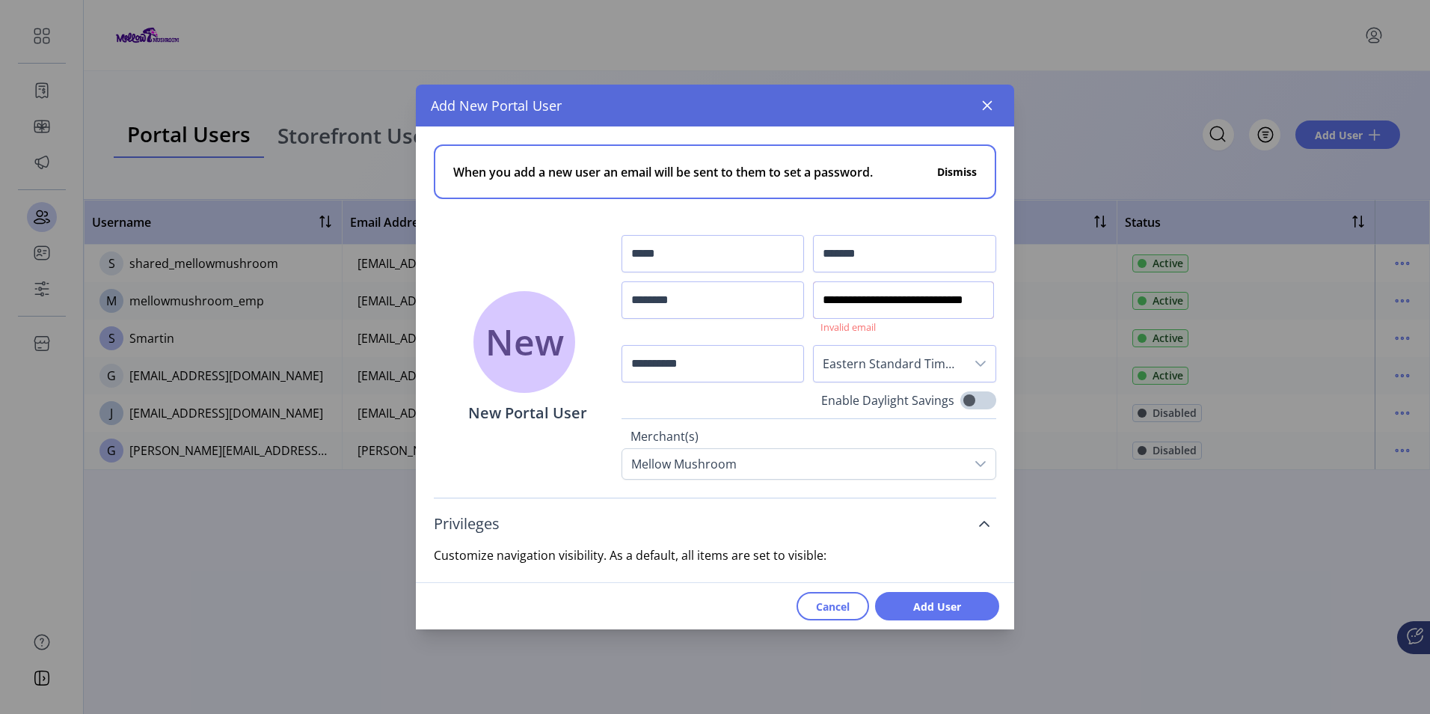
drag, startPoint x: 862, startPoint y: 306, endPoint x: 1073, endPoint y: 310, distance: 210.2
click at [1073, 310] on div "**********" at bounding box center [715, 357] width 1430 height 714
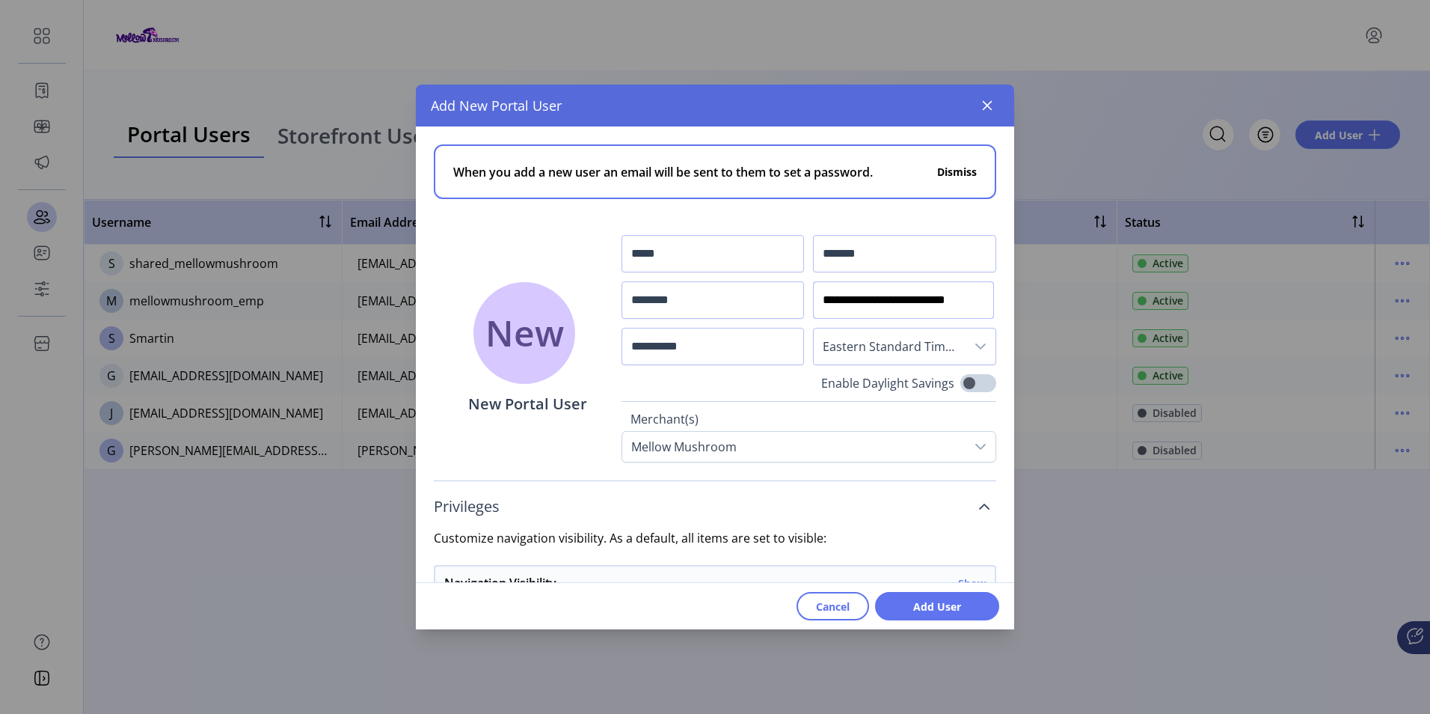
scroll to position [0, 28]
type input "**********"
click at [940, 600] on span "Add User" at bounding box center [937, 606] width 85 height 16
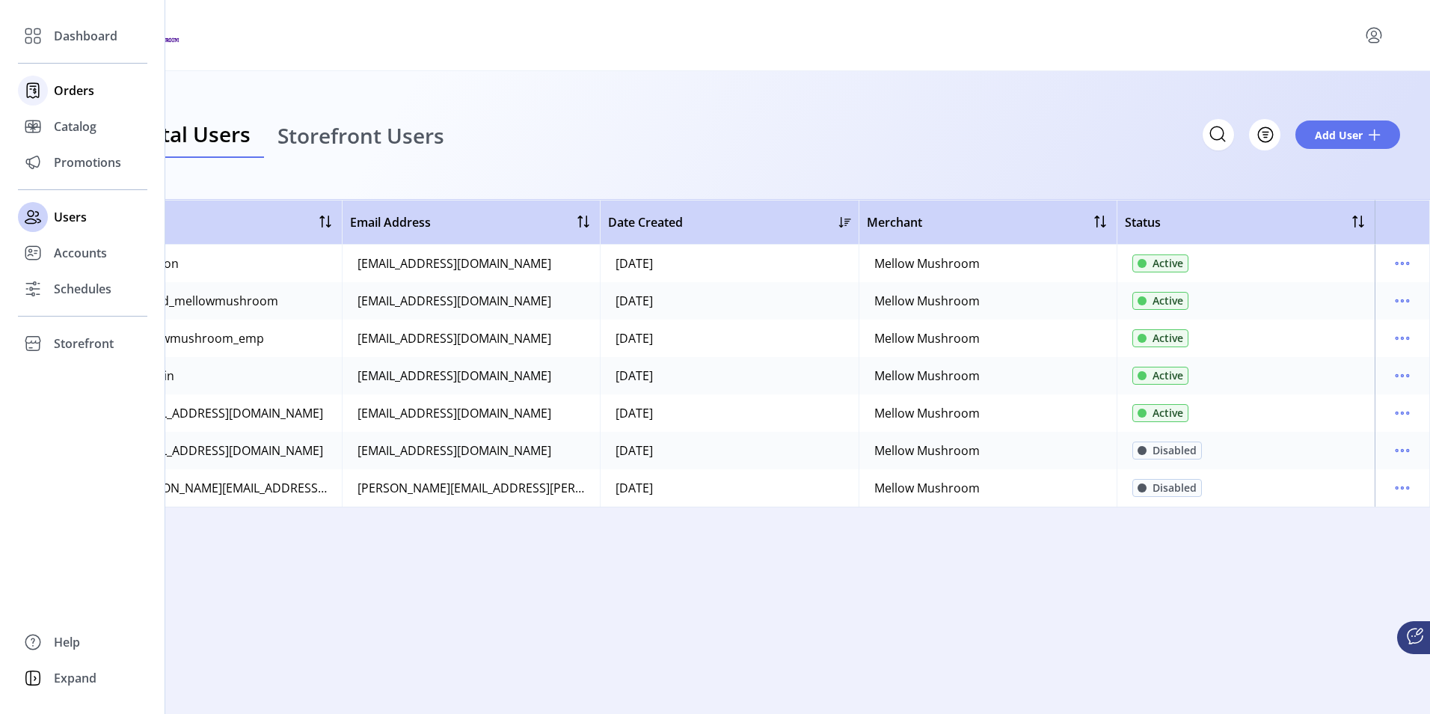
click at [73, 88] on span "Orders" at bounding box center [74, 91] width 40 height 18
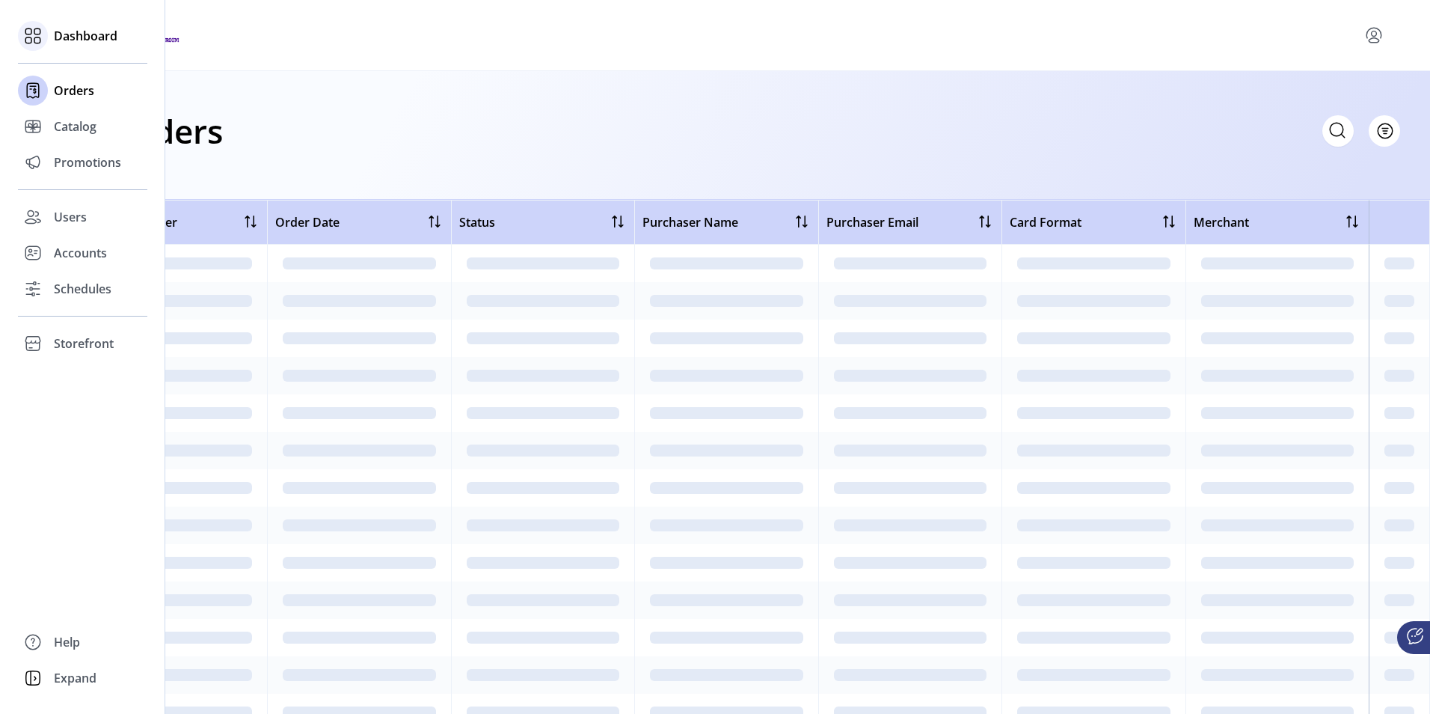
click at [73, 35] on span "Dashboard" at bounding box center [86, 36] width 64 height 18
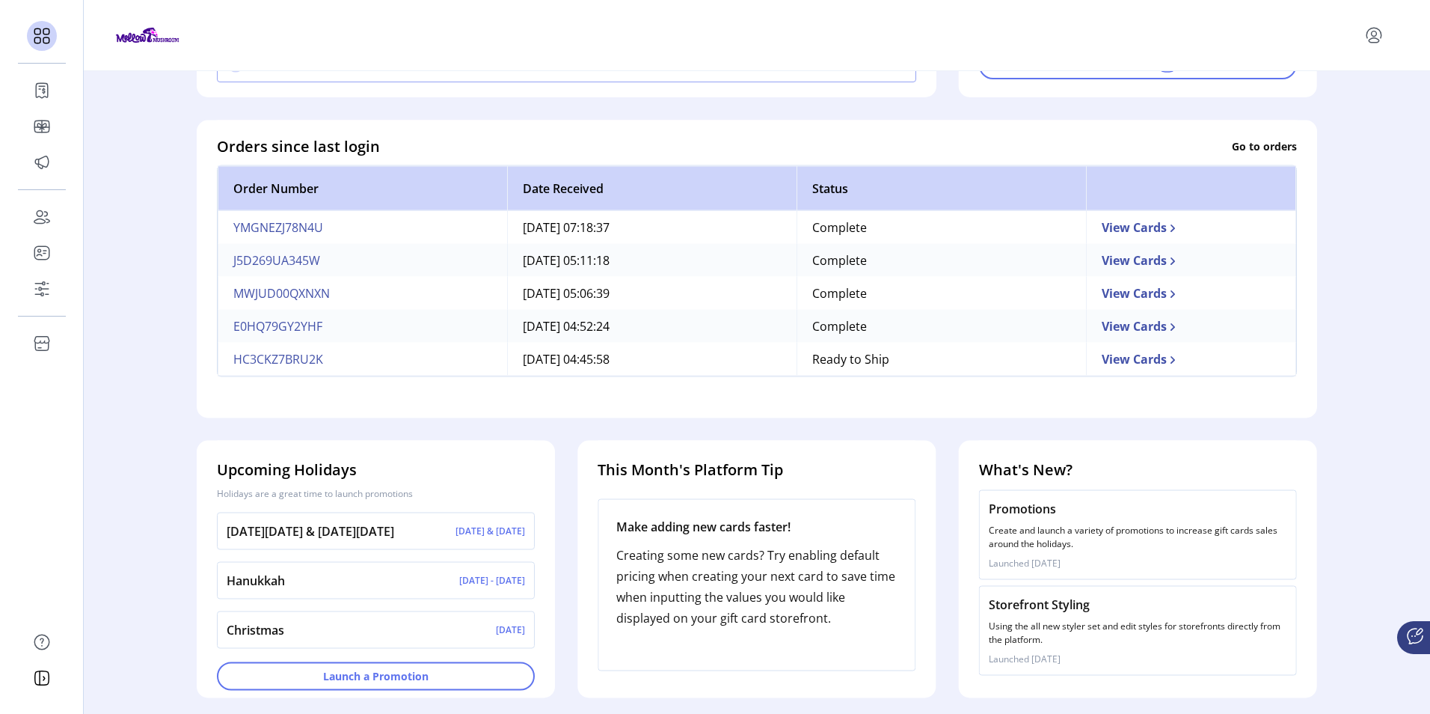
scroll to position [383, 0]
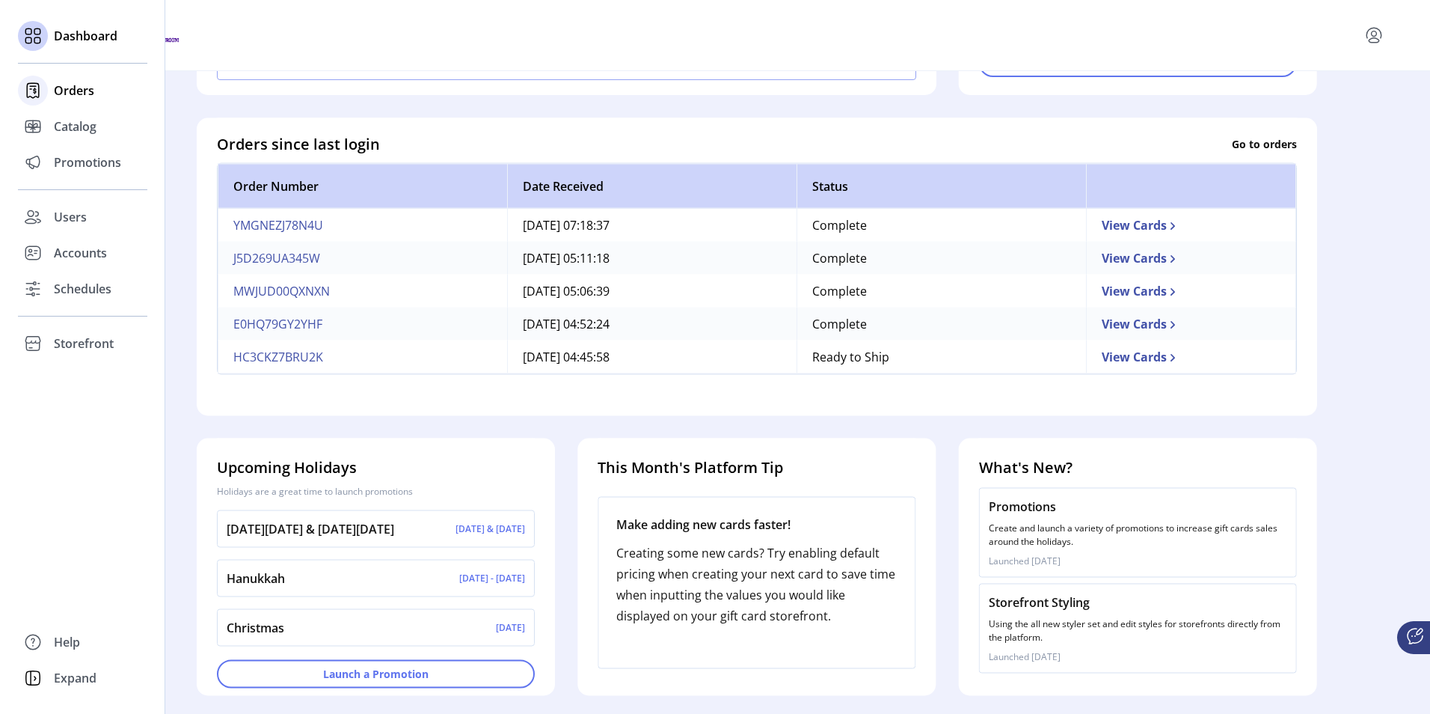
click at [70, 91] on span "Orders" at bounding box center [74, 91] width 40 height 18
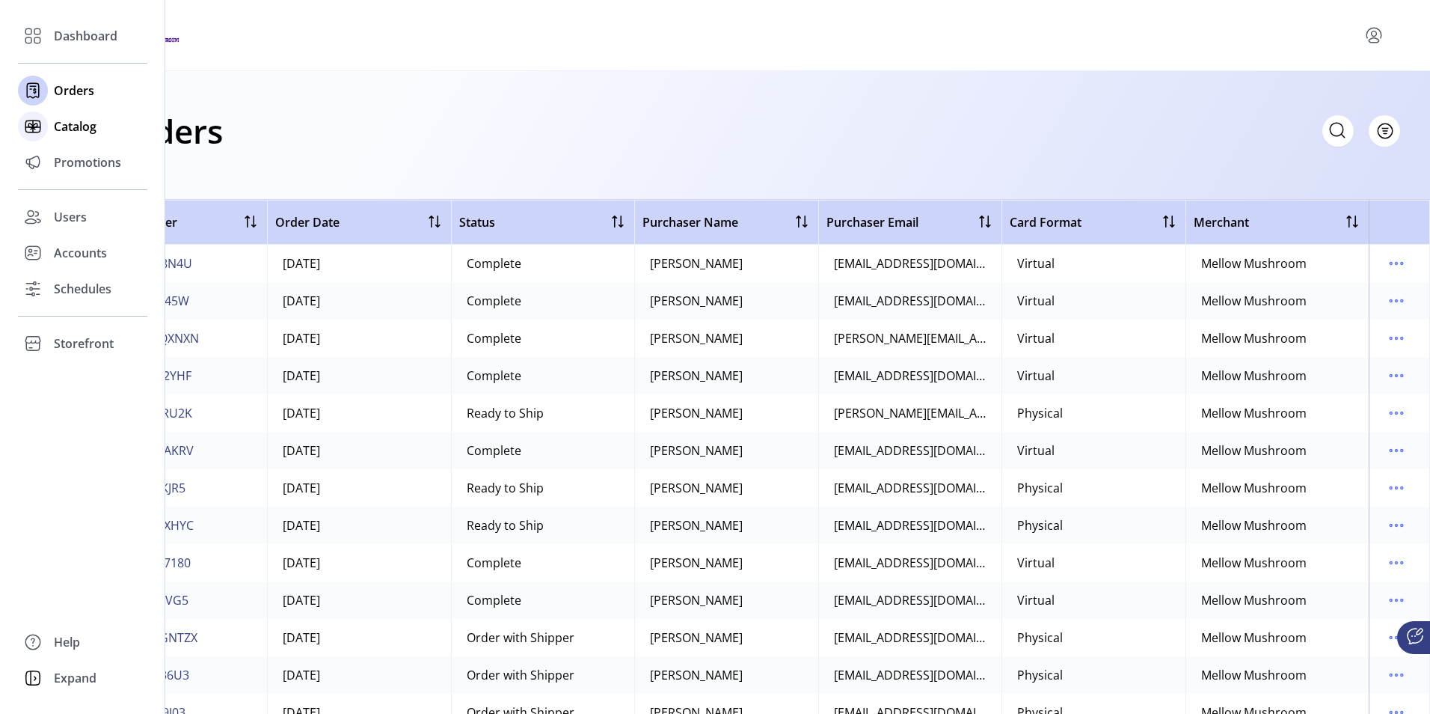
click at [75, 124] on span "Catalog" at bounding box center [75, 126] width 43 height 18
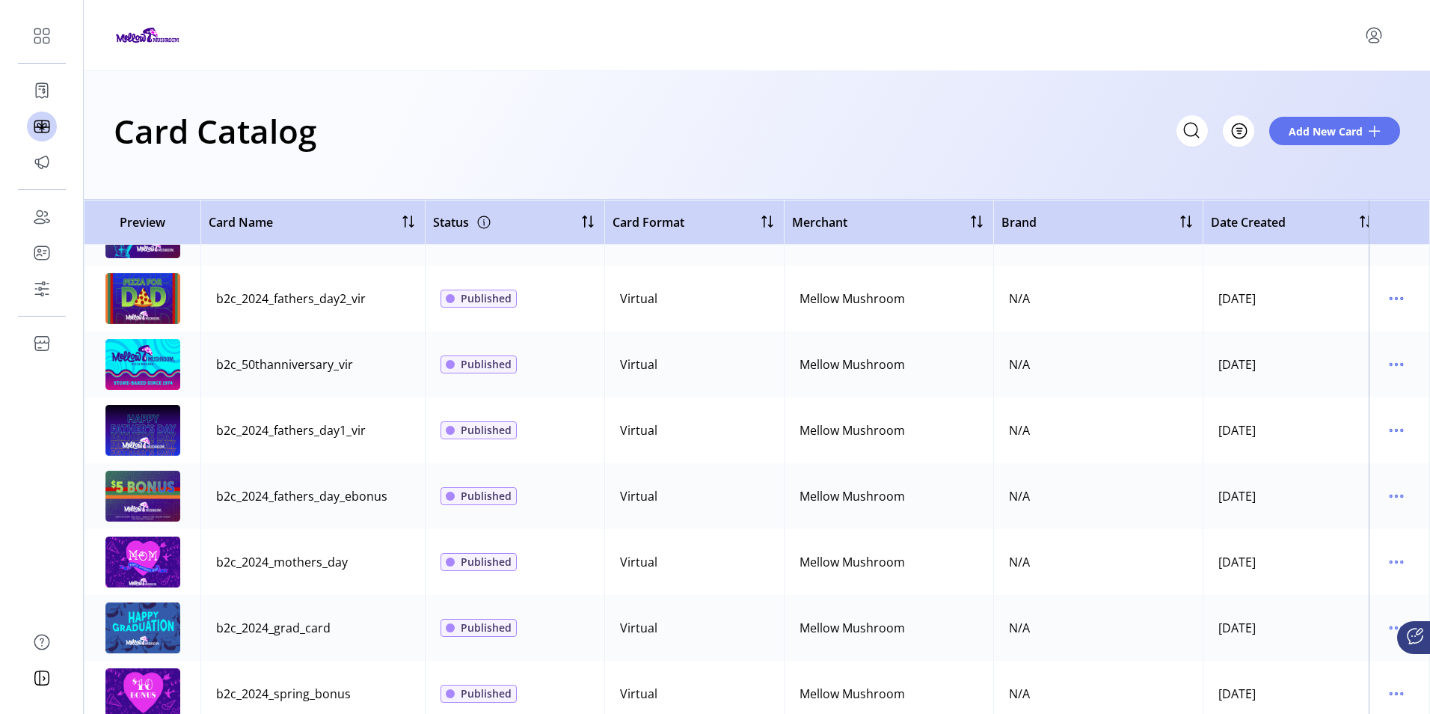
scroll to position [898, 0]
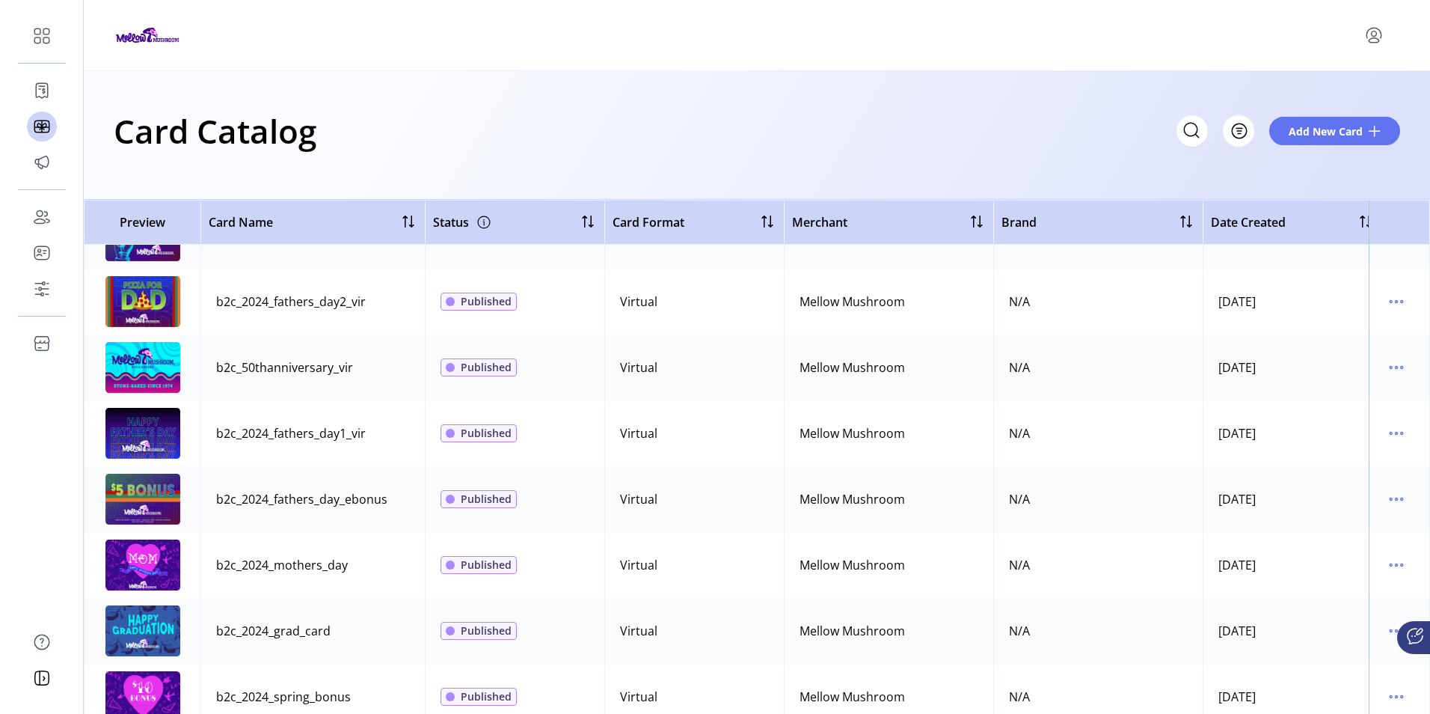
click at [144, 304] on img at bounding box center [142, 301] width 75 height 51
click at [1389, 301] on icon "menu" at bounding box center [1397, 301] width 24 height 24
click at [1317, 352] on span "Edit Details" at bounding box center [1326, 355] width 124 height 12
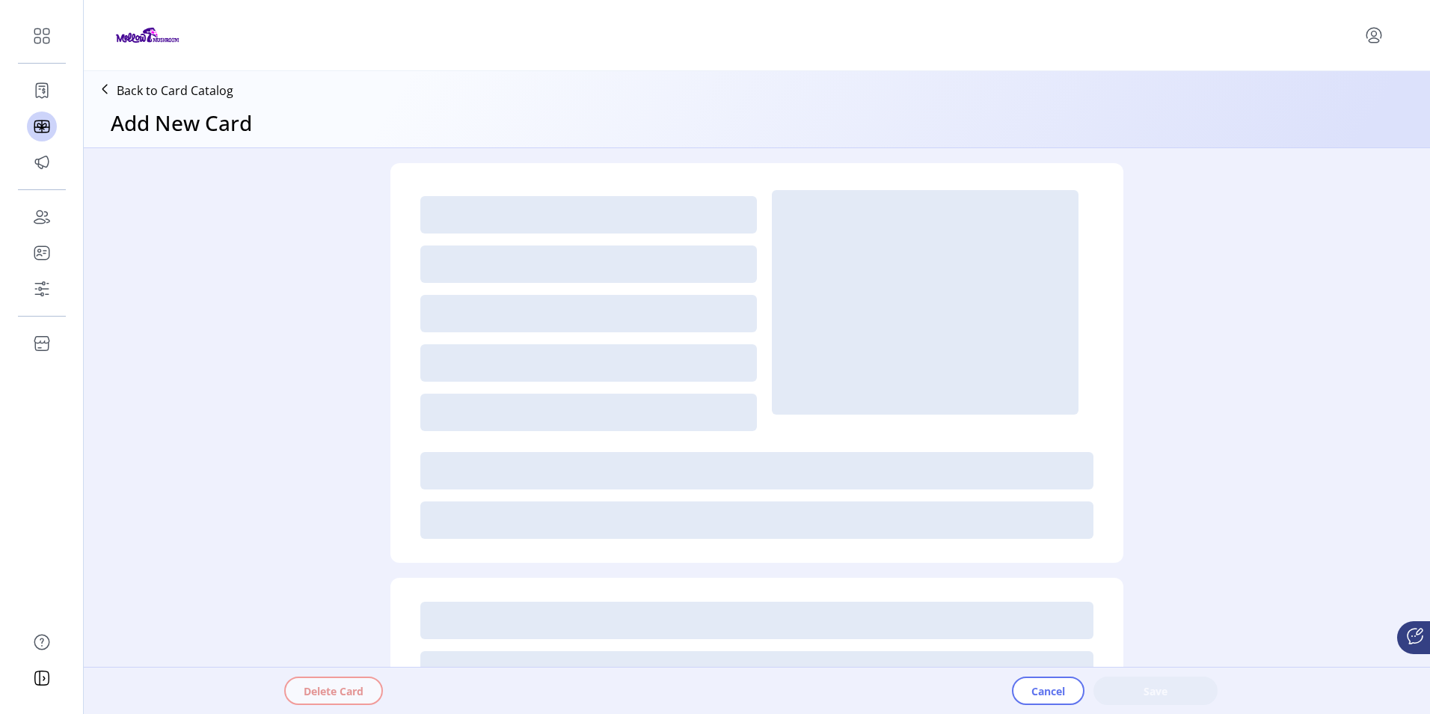
type textarea "**********"
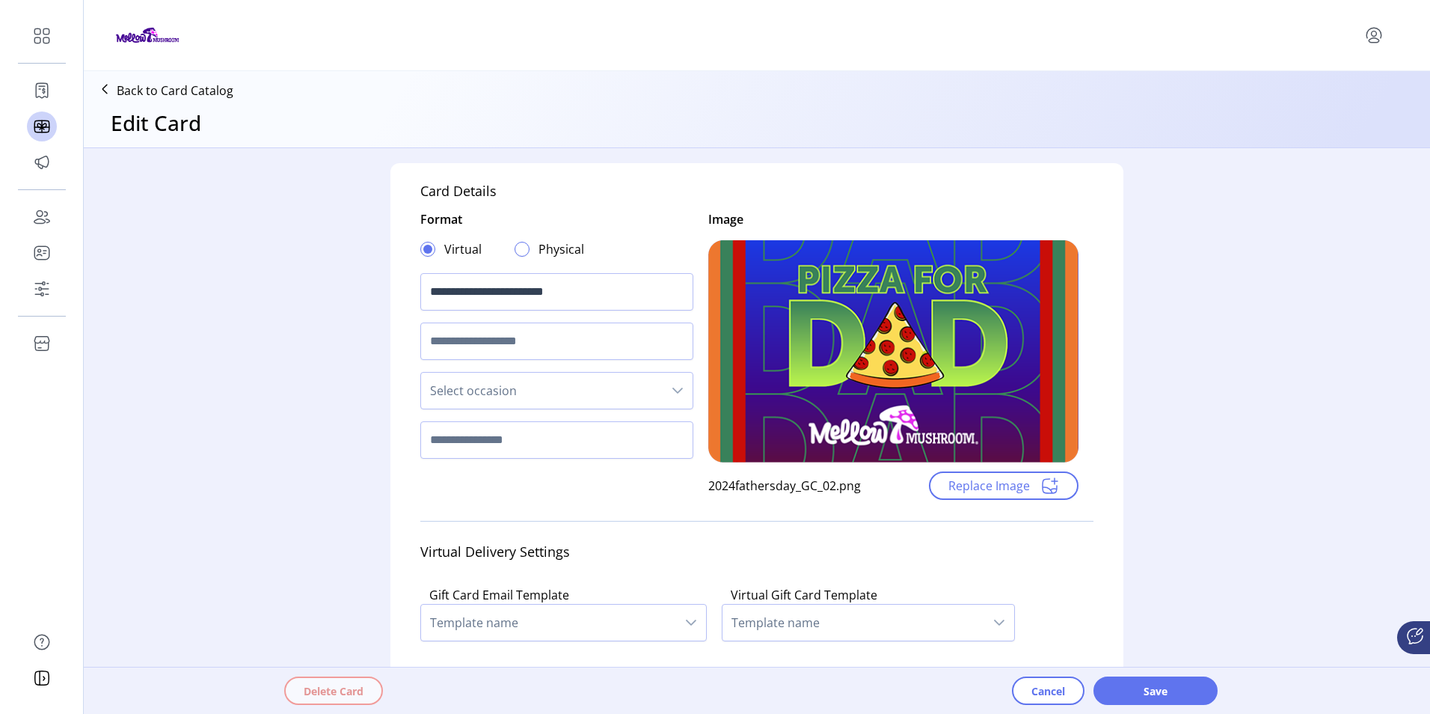
click at [523, 247] on div at bounding box center [522, 249] width 15 height 15
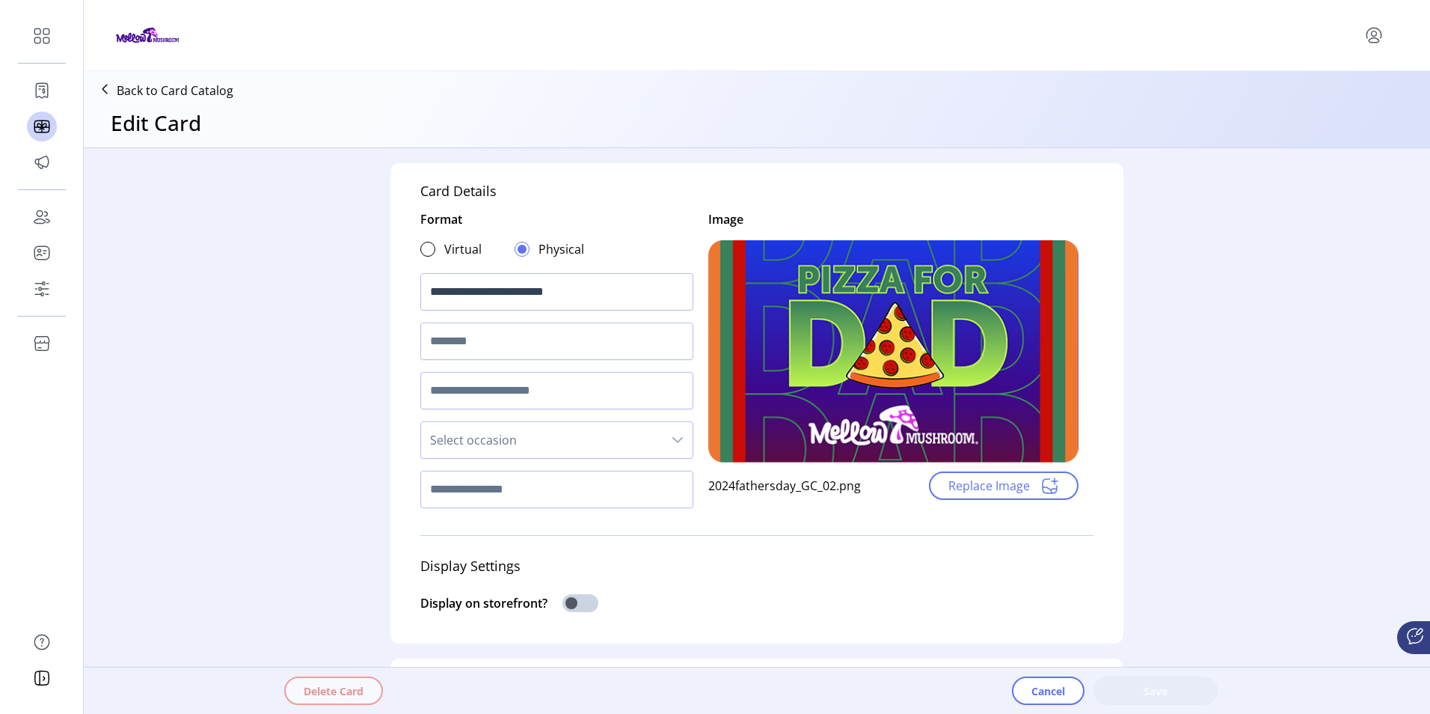
scroll to position [9, 5]
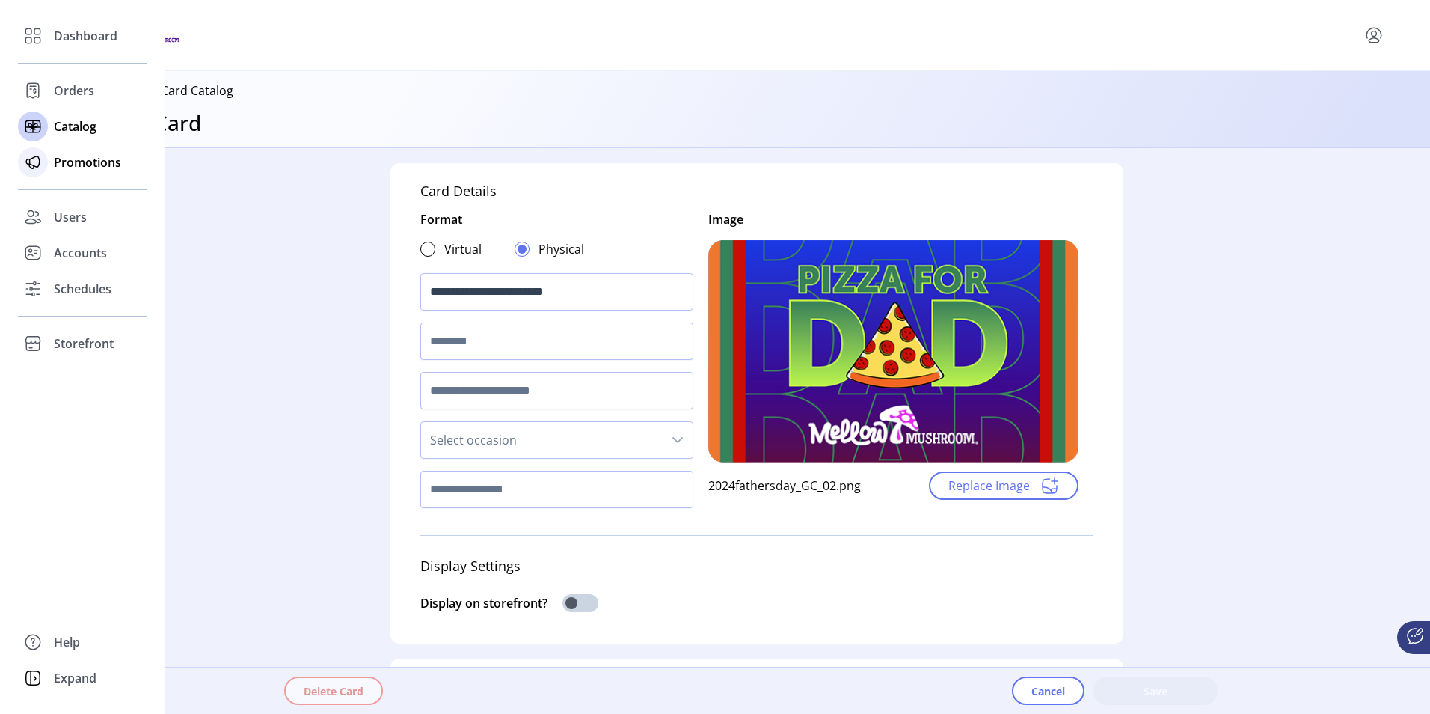
click at [82, 157] on span "Promotions" at bounding box center [87, 162] width 67 height 18
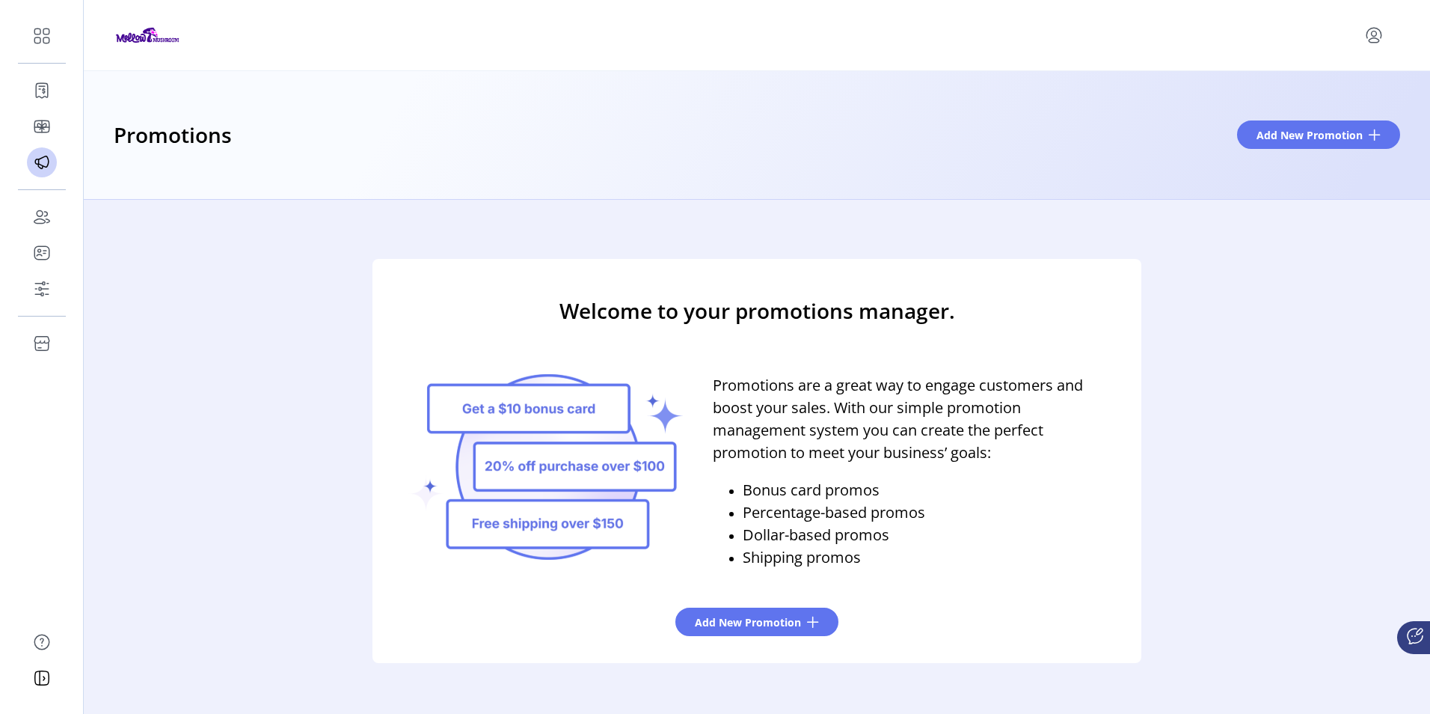
scroll to position [24, 0]
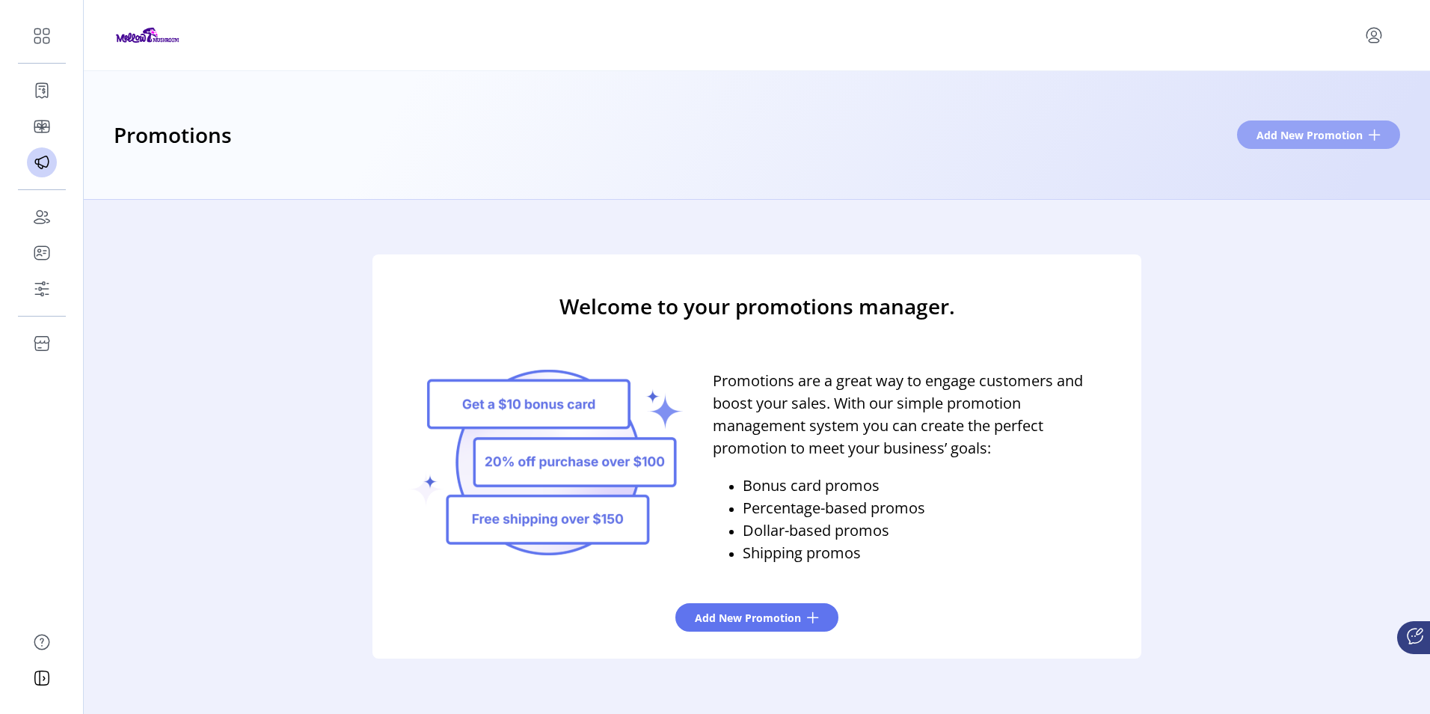
click at [1293, 131] on span "Add New Promotion" at bounding box center [1310, 135] width 106 height 16
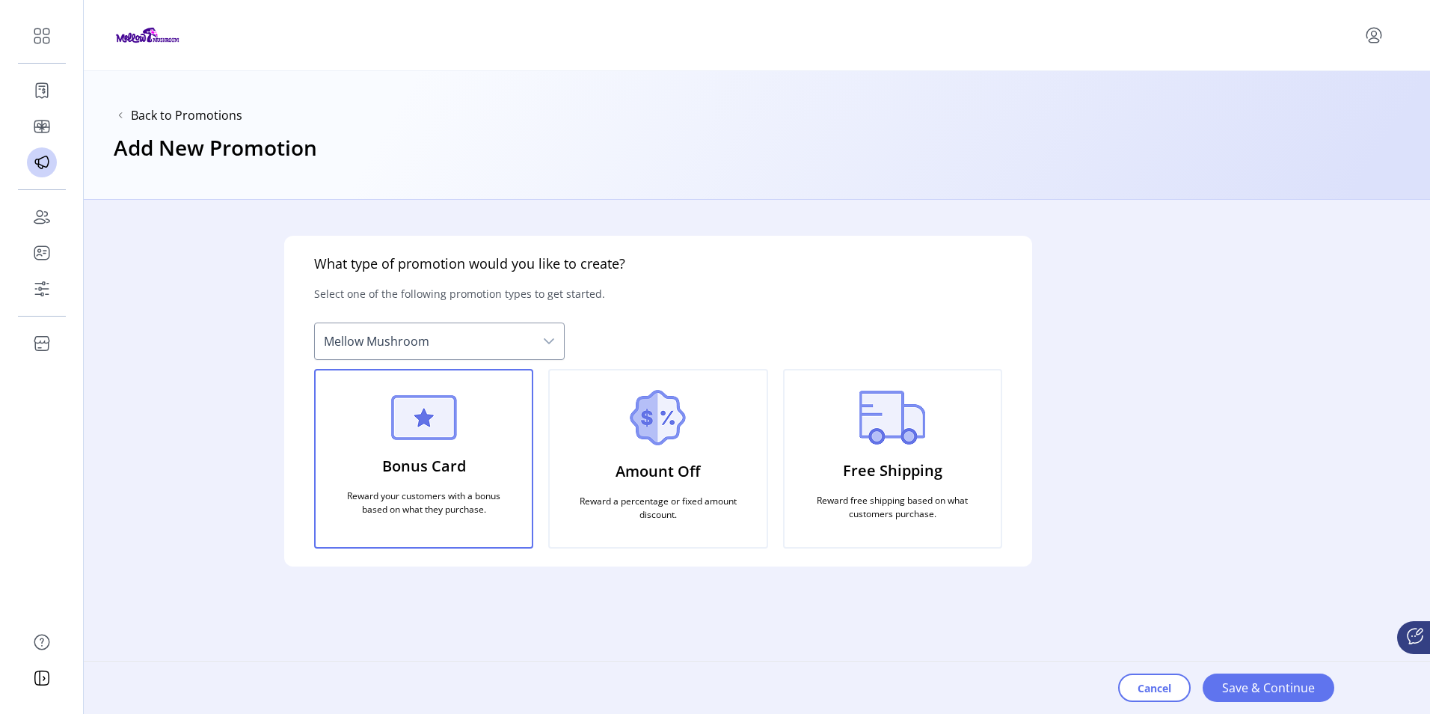
click at [556, 338] on div "dropdown trigger" at bounding box center [549, 341] width 30 height 36
click at [690, 479] on p "Amount Off" at bounding box center [658, 471] width 85 height 34
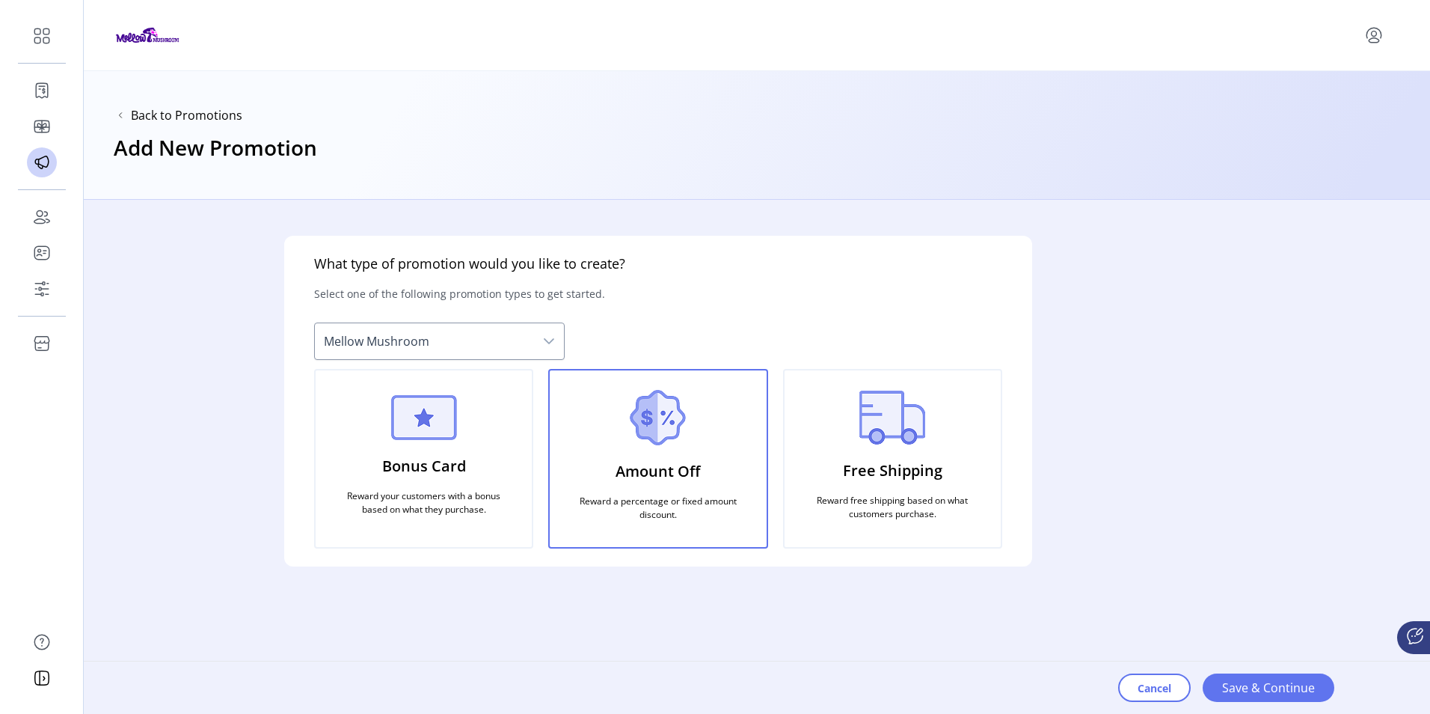
click at [895, 479] on p "Free Shipping" at bounding box center [892, 470] width 99 height 34
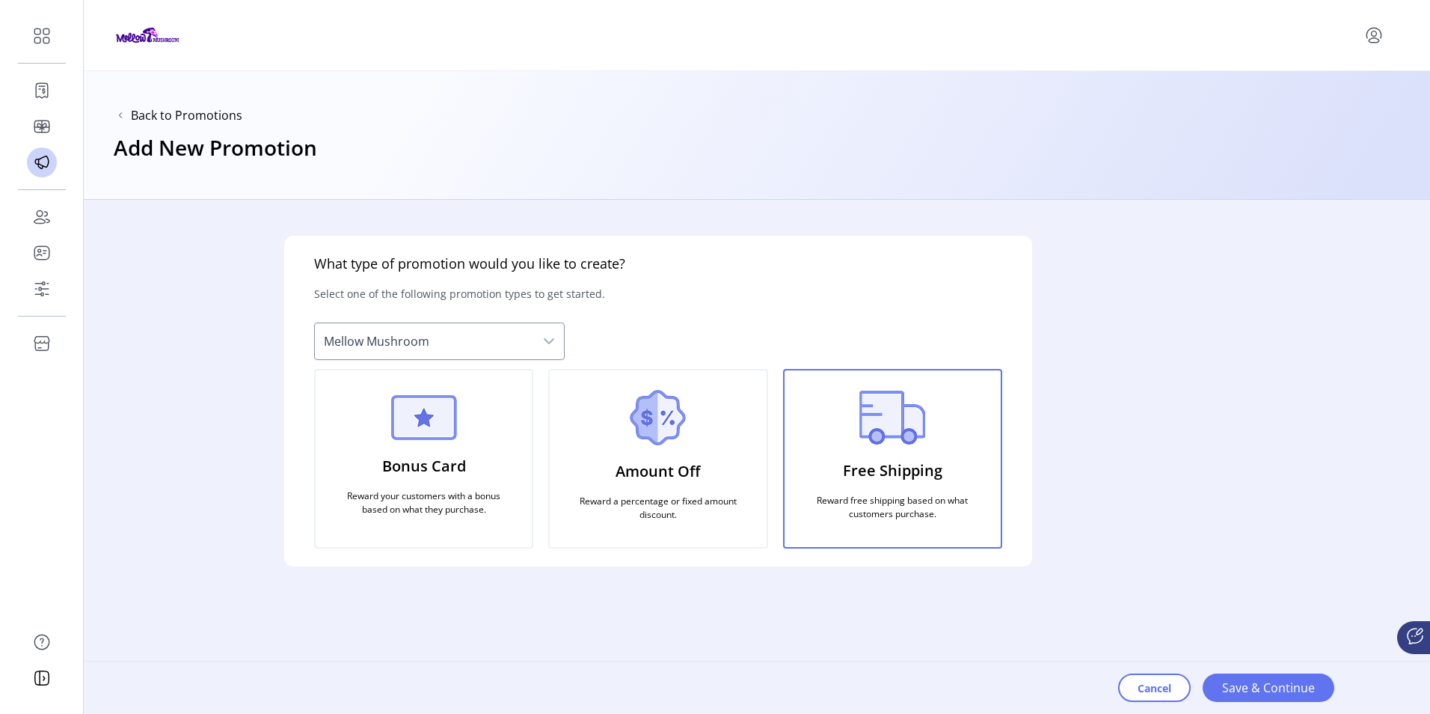
click at [551, 345] on icon "dropdown trigger" at bounding box center [549, 341] width 12 height 12
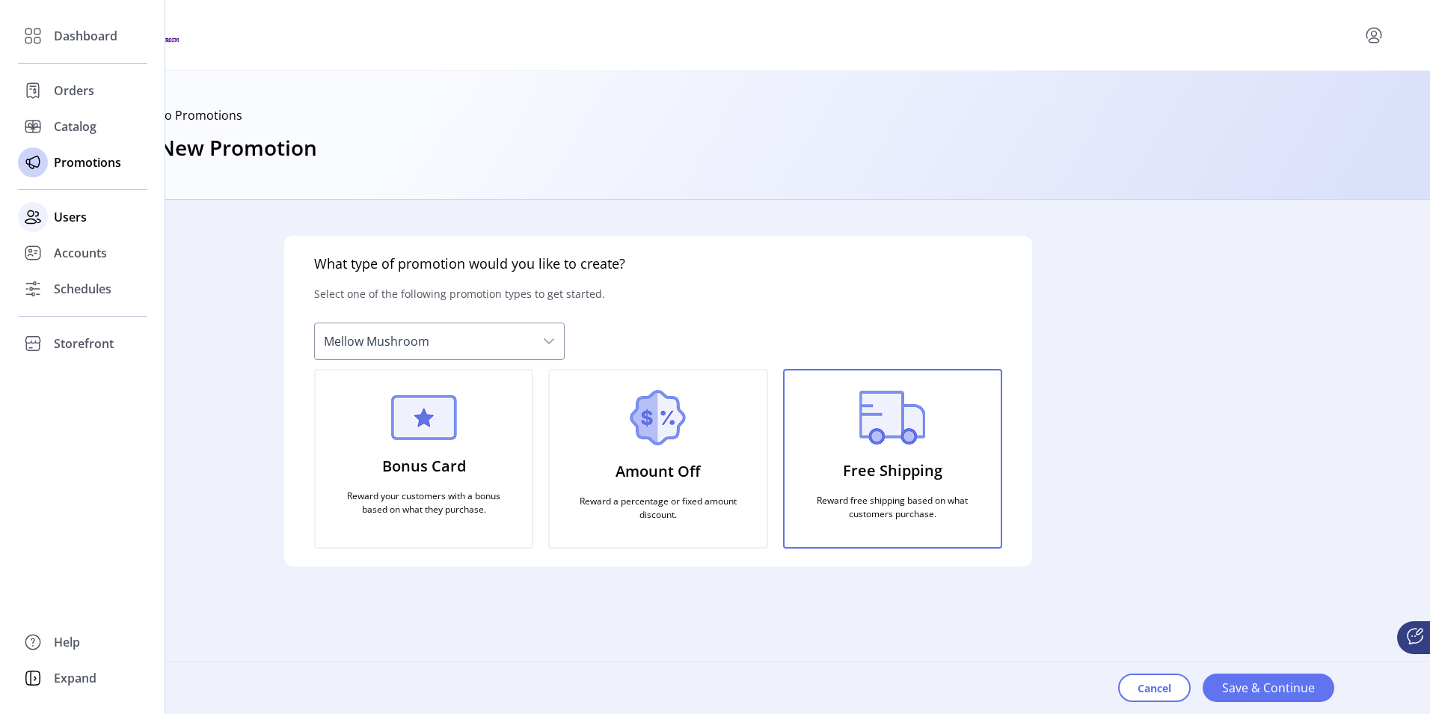
click at [60, 216] on span "Users" at bounding box center [70, 217] width 33 height 18
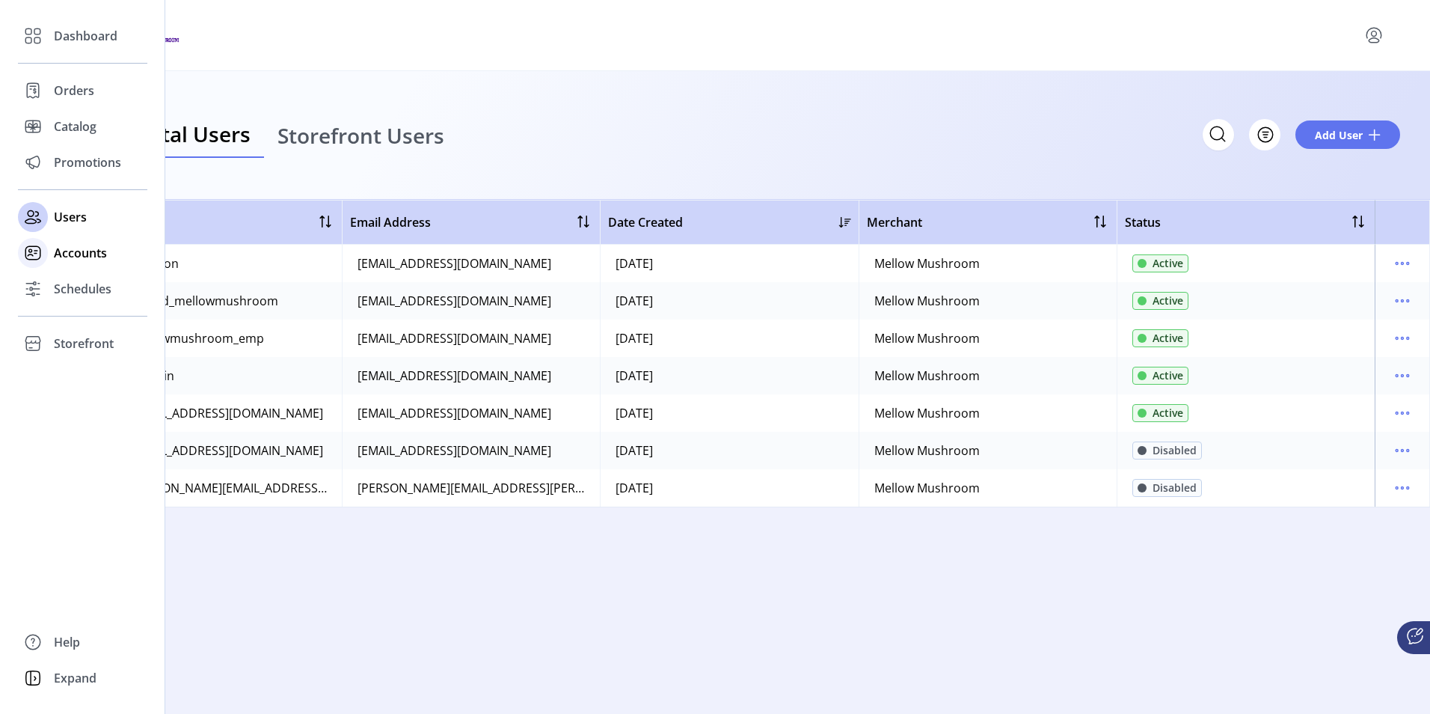
click at [67, 254] on span "Accounts" at bounding box center [80, 253] width 53 height 18
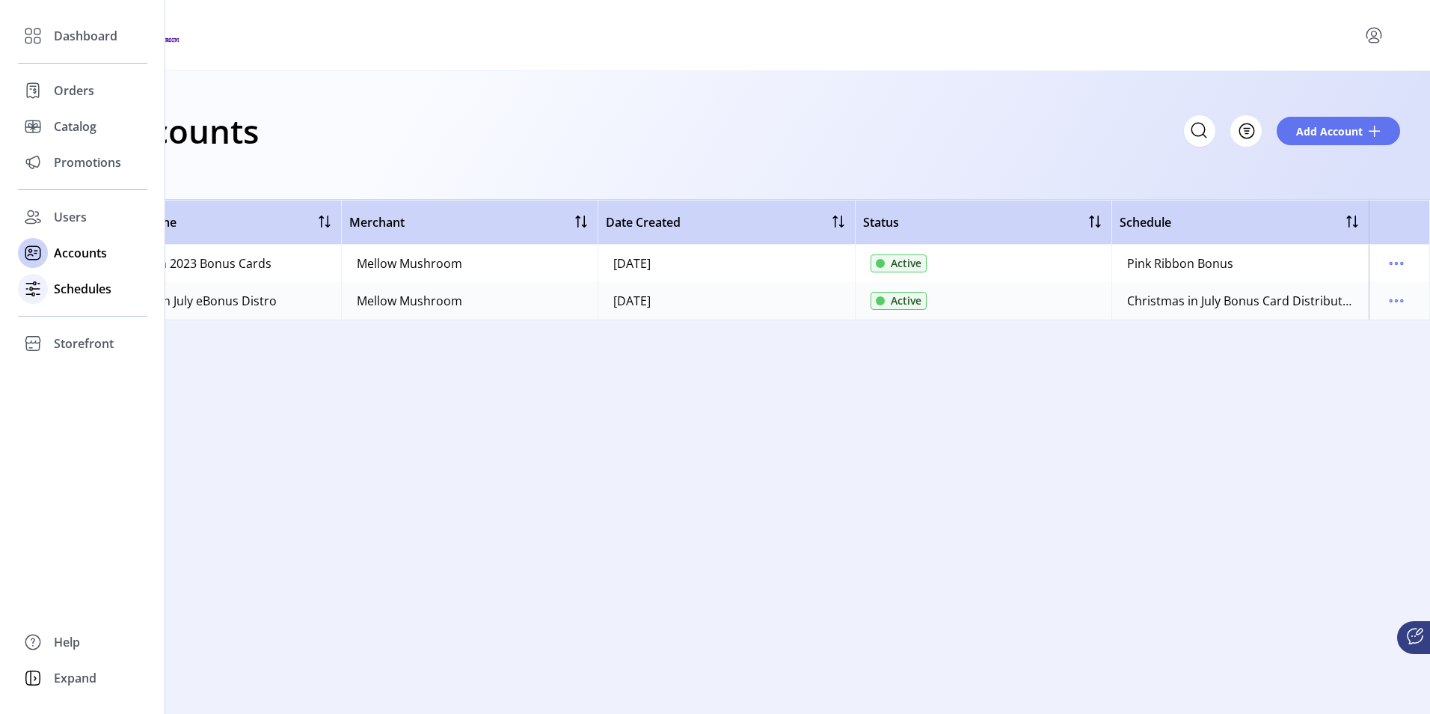
click at [82, 289] on span "Schedules" at bounding box center [83, 289] width 58 height 18
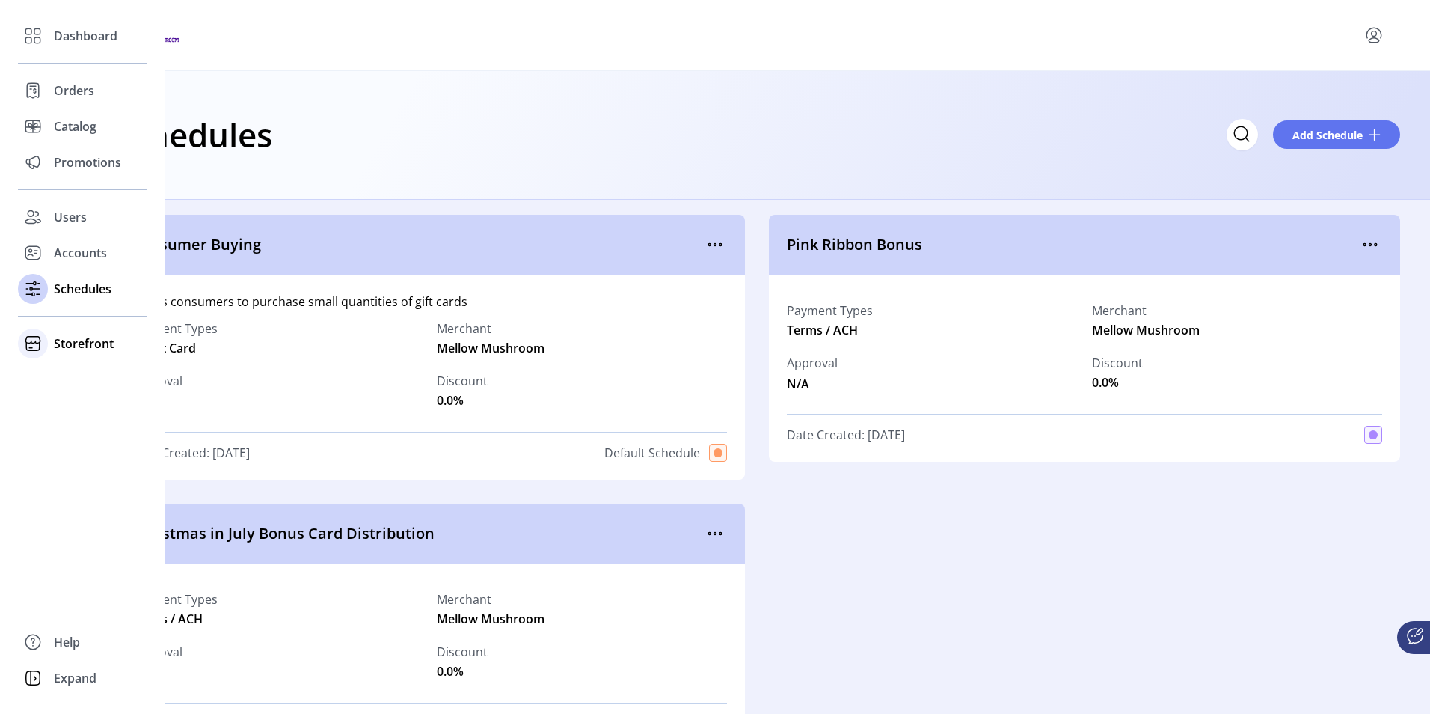
click at [73, 348] on span "Storefront" at bounding box center [84, 343] width 60 height 18
click at [83, 347] on span "Storefront" at bounding box center [84, 343] width 60 height 18
click at [85, 340] on span "Storefront" at bounding box center [84, 343] width 60 height 18
click at [72, 391] on span "Styling" at bounding box center [73, 397] width 38 height 18
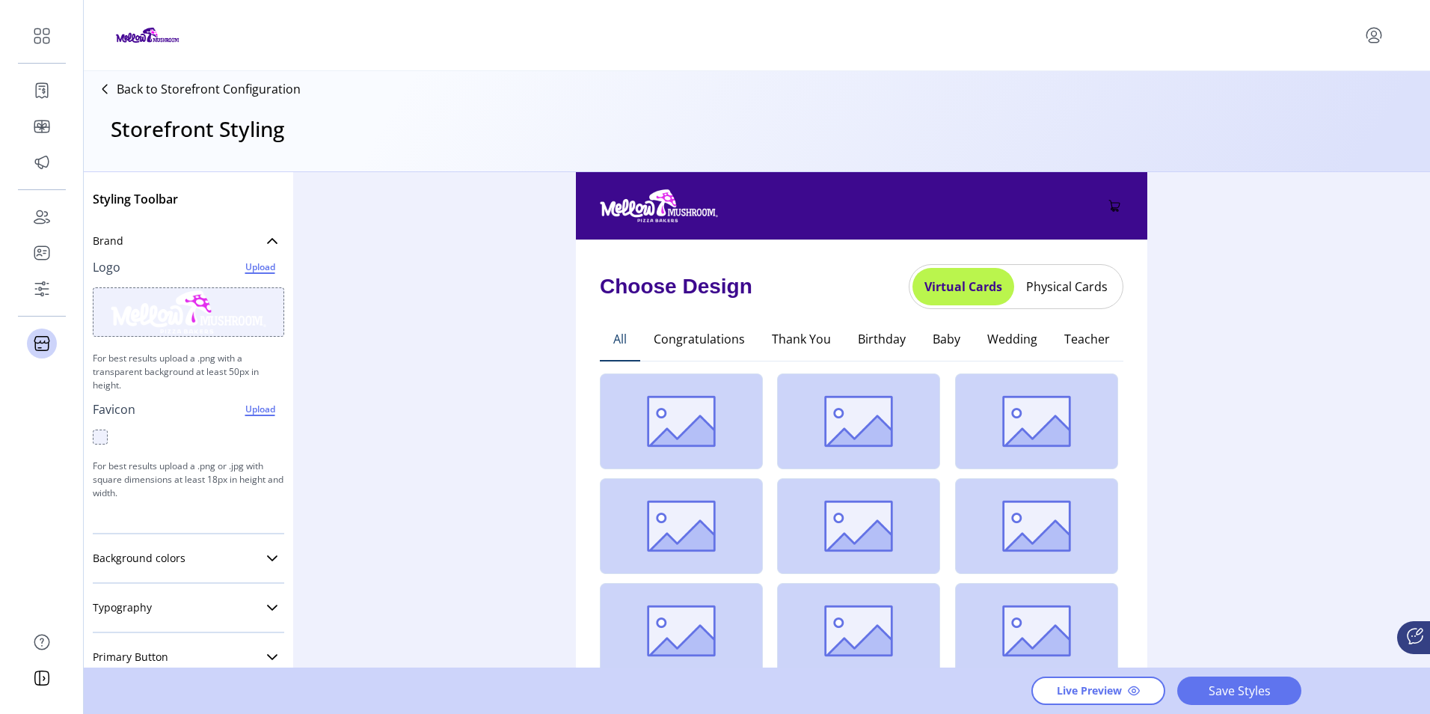
click at [1059, 283] on button "Physical Cards" at bounding box center [1066, 287] width 105 height 24
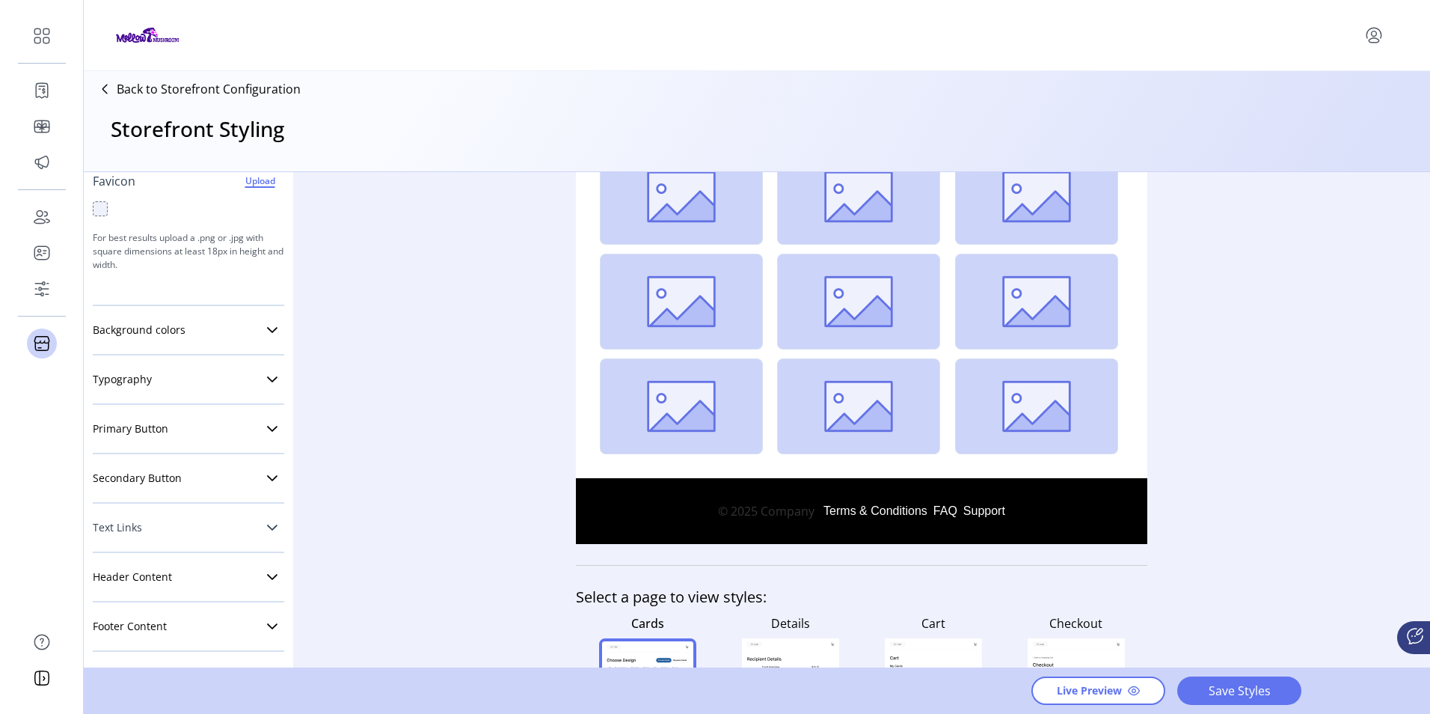
scroll to position [229, 0]
click at [165, 340] on link "Background colors" at bounding box center [188, 329] width 191 height 30
click at [179, 499] on link "Typography" at bounding box center [188, 486] width 191 height 30
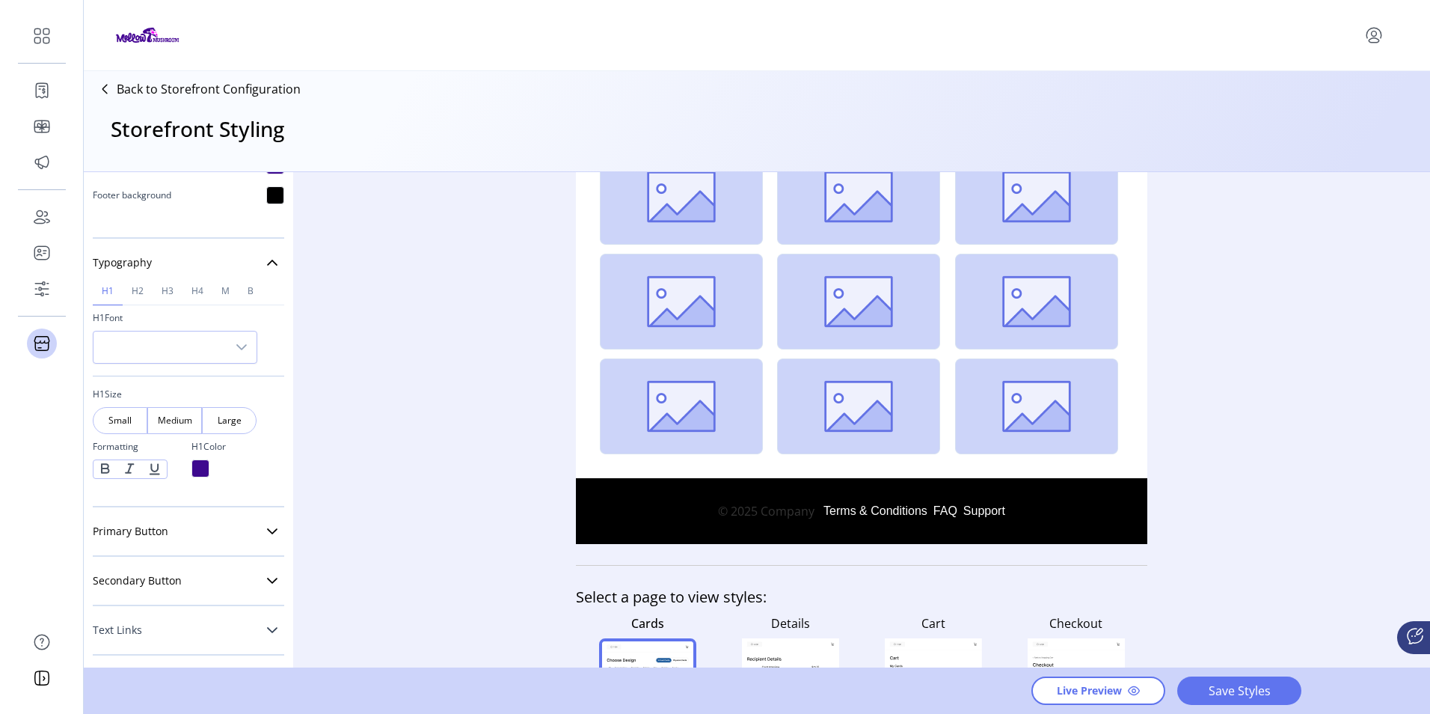
scroll to position [556, 0]
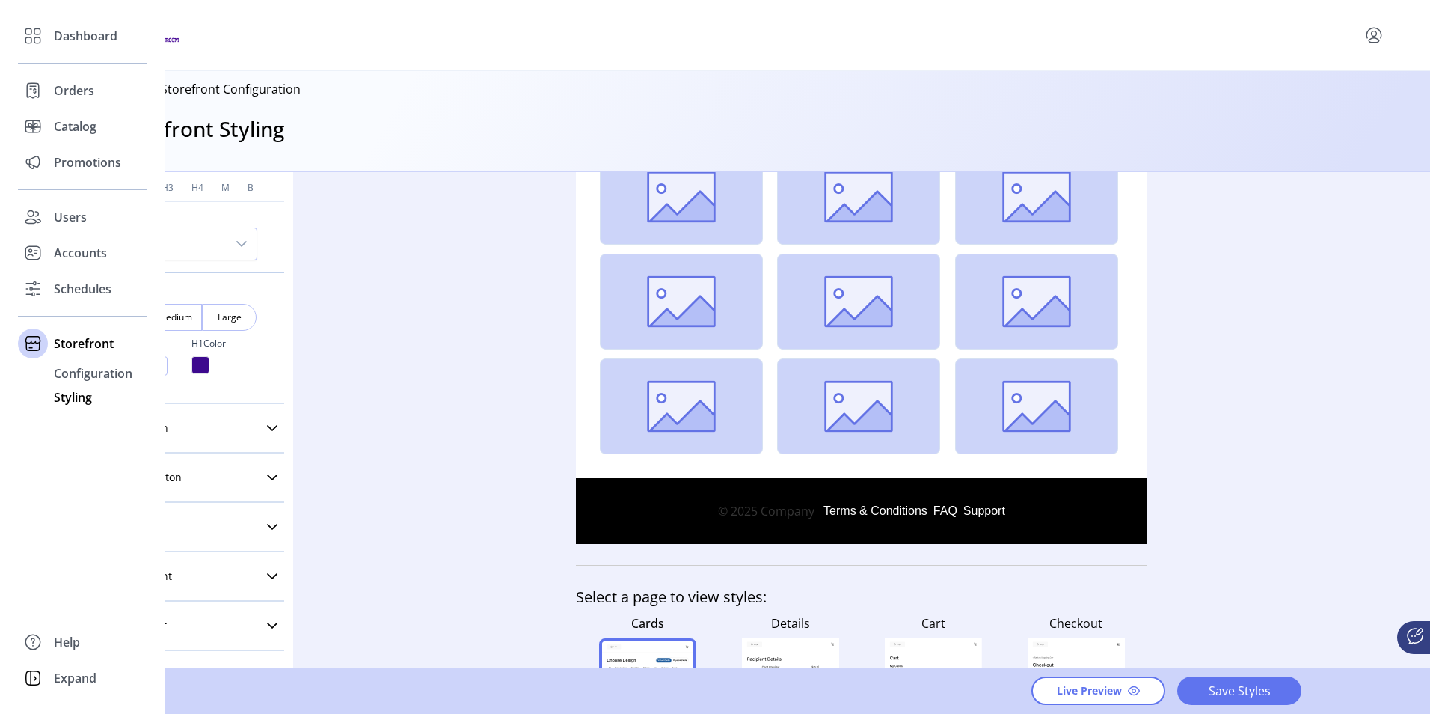
click at [73, 396] on span "Styling" at bounding box center [73, 397] width 38 height 18
click at [88, 337] on div "Storefront" at bounding box center [82, 343] width 129 height 36
click at [90, 346] on span "Storefront" at bounding box center [84, 343] width 60 height 18
click at [88, 373] on span "Configuration" at bounding box center [93, 373] width 79 height 18
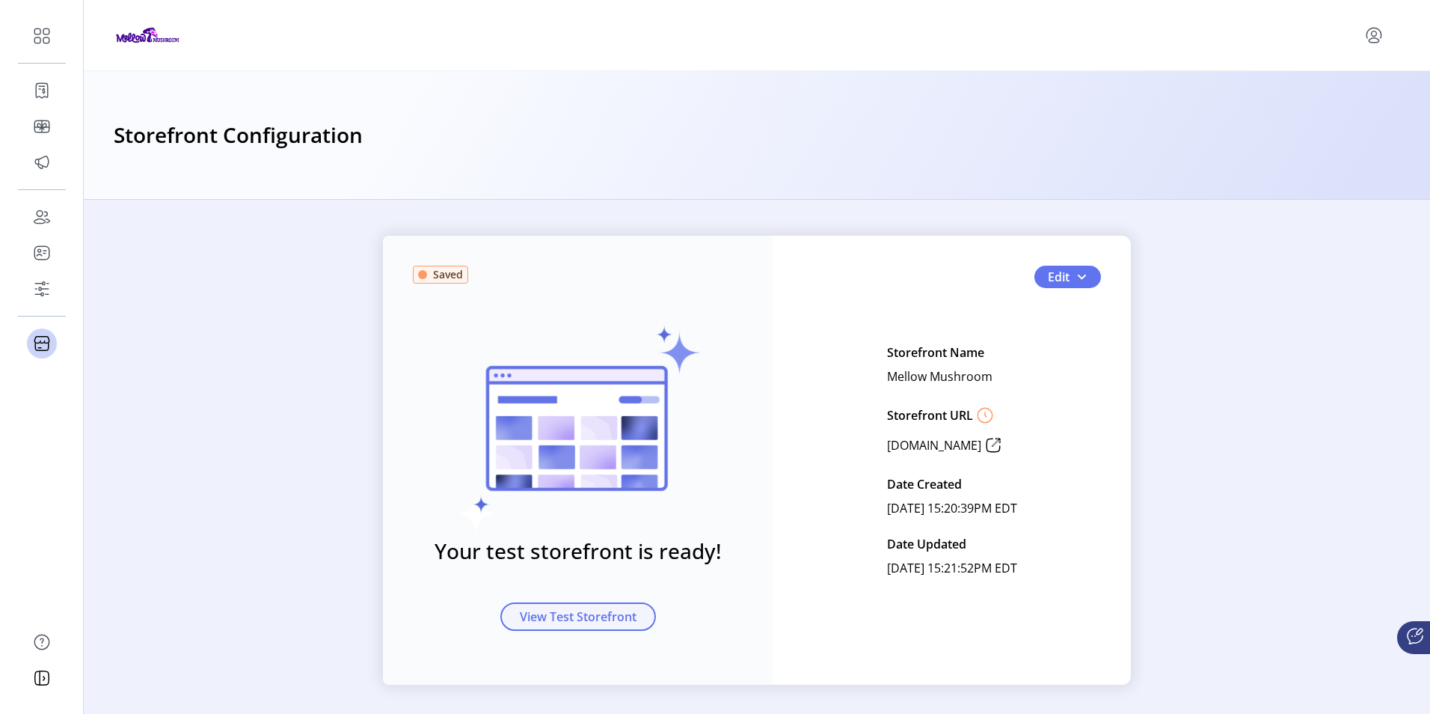
click at [587, 610] on span "View Test Storefront" at bounding box center [578, 616] width 117 height 18
